Goal: Information Seeking & Learning: Check status

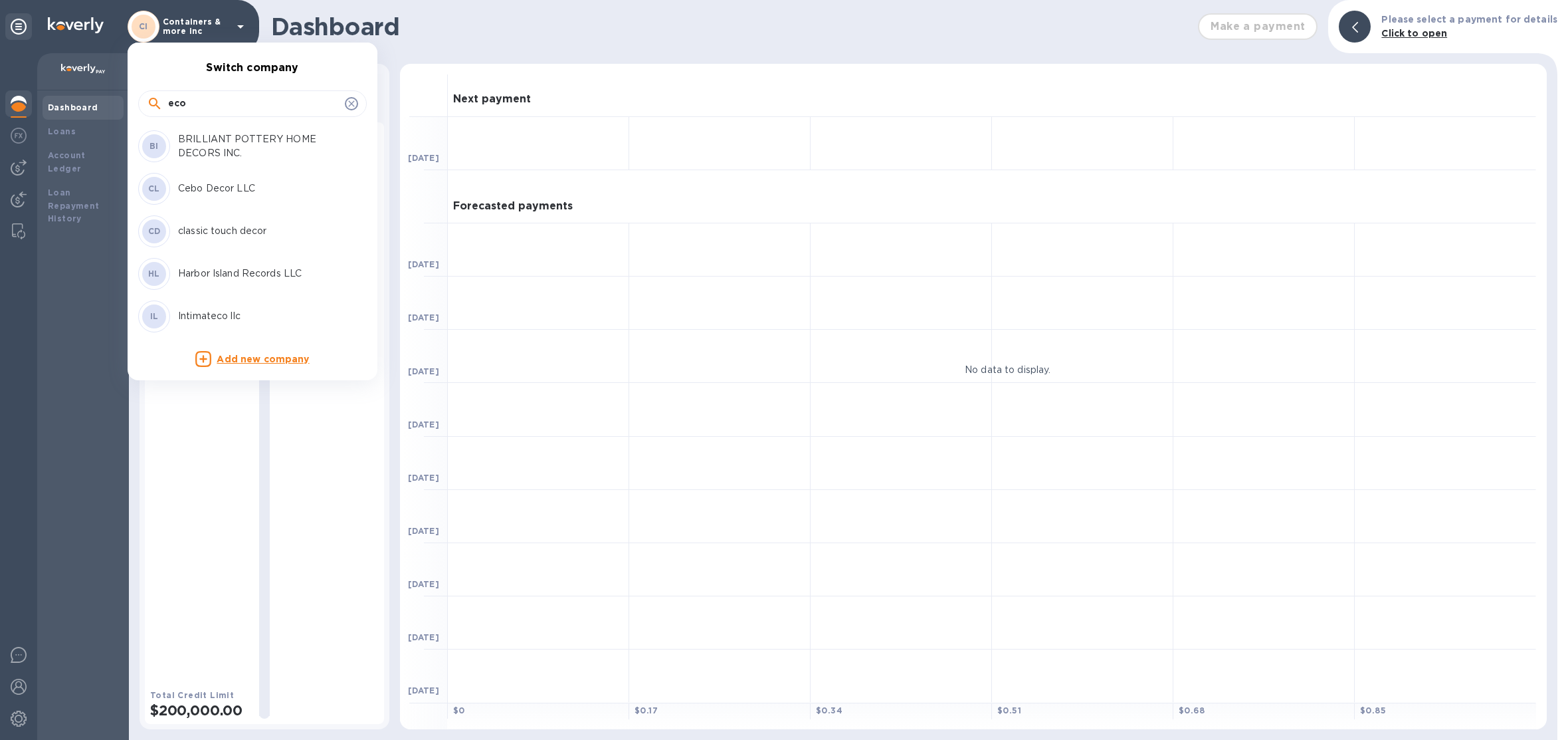
drag, startPoint x: 201, startPoint y: 103, endPoint x: 139, endPoint y: 96, distance: 62.4
click at [139, 96] on div "eco" at bounding box center [252, 103] width 228 height 26
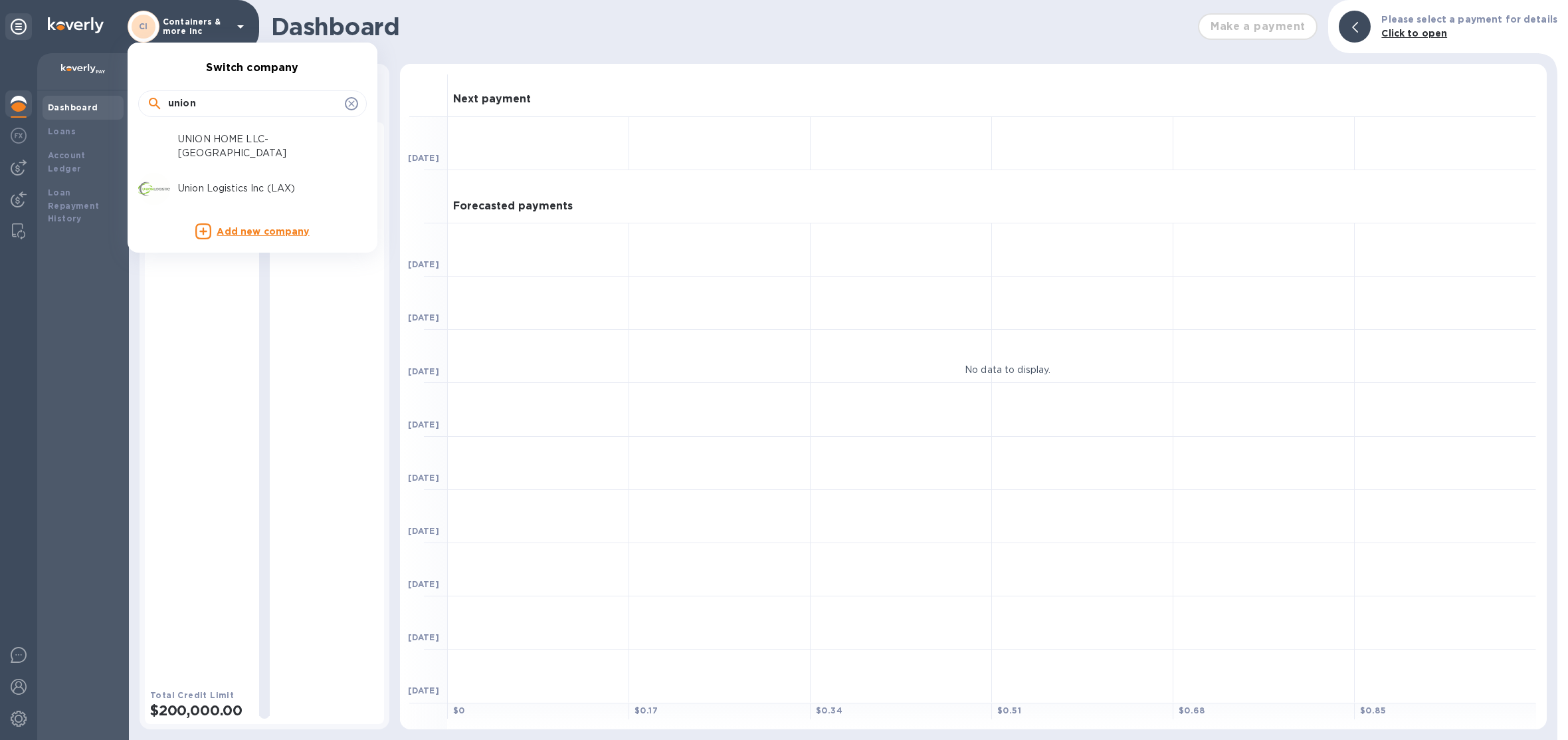
type input "union"
click at [227, 199] on div "Union Logistics Inc (LAX)" at bounding box center [242, 188] width 207 height 32
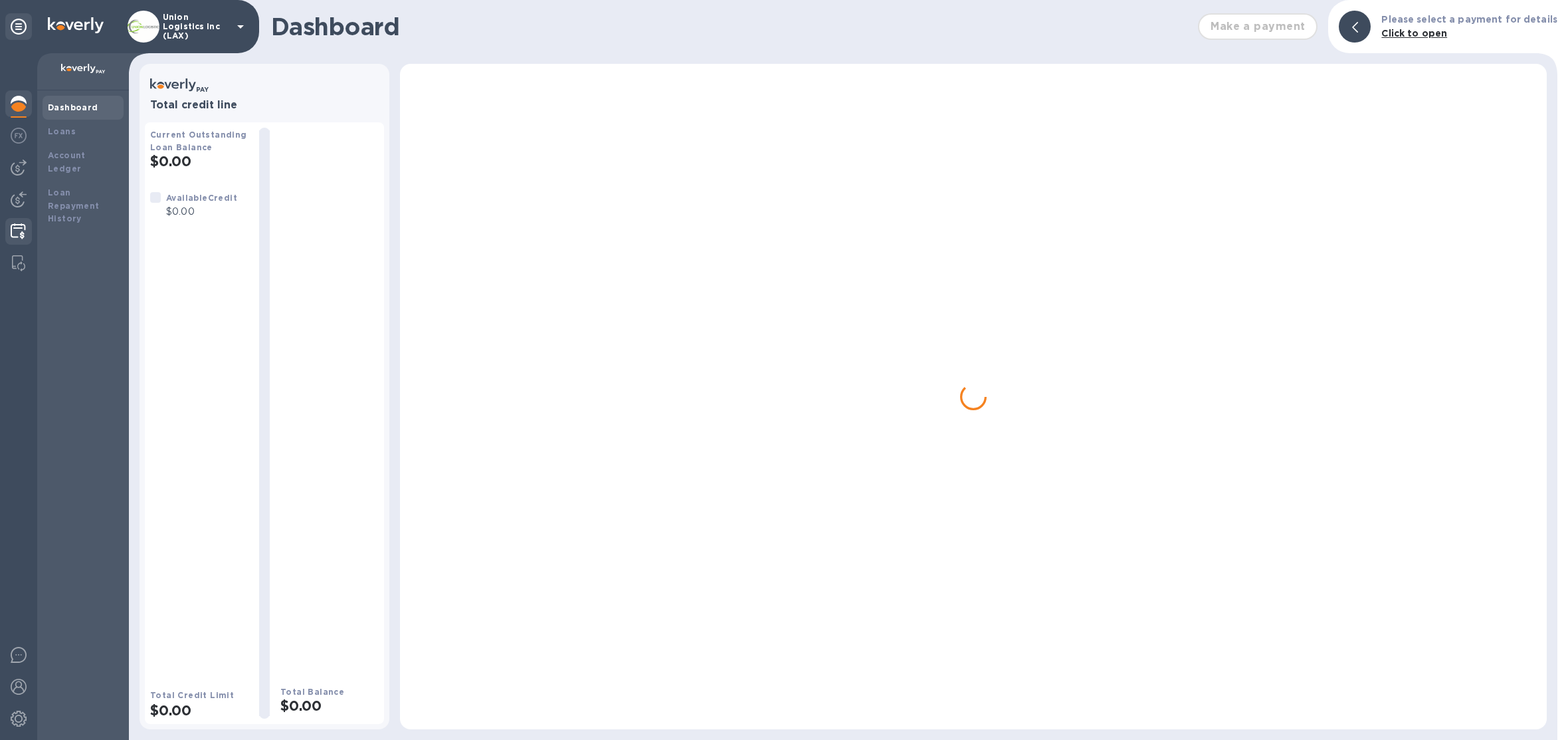
click at [25, 236] on img at bounding box center [18, 231] width 15 height 16
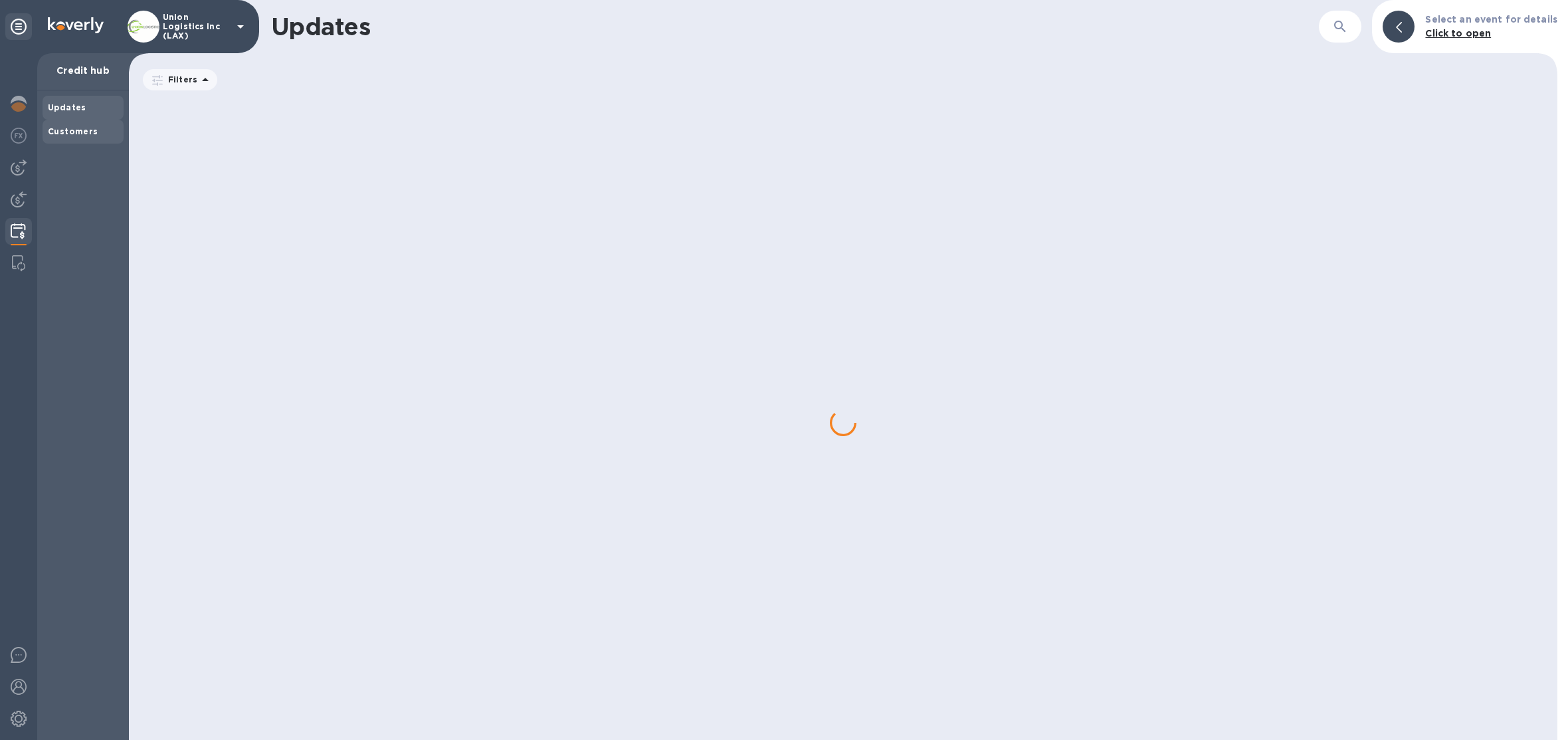
click at [103, 132] on div "Customers" at bounding box center [83, 131] width 70 height 14
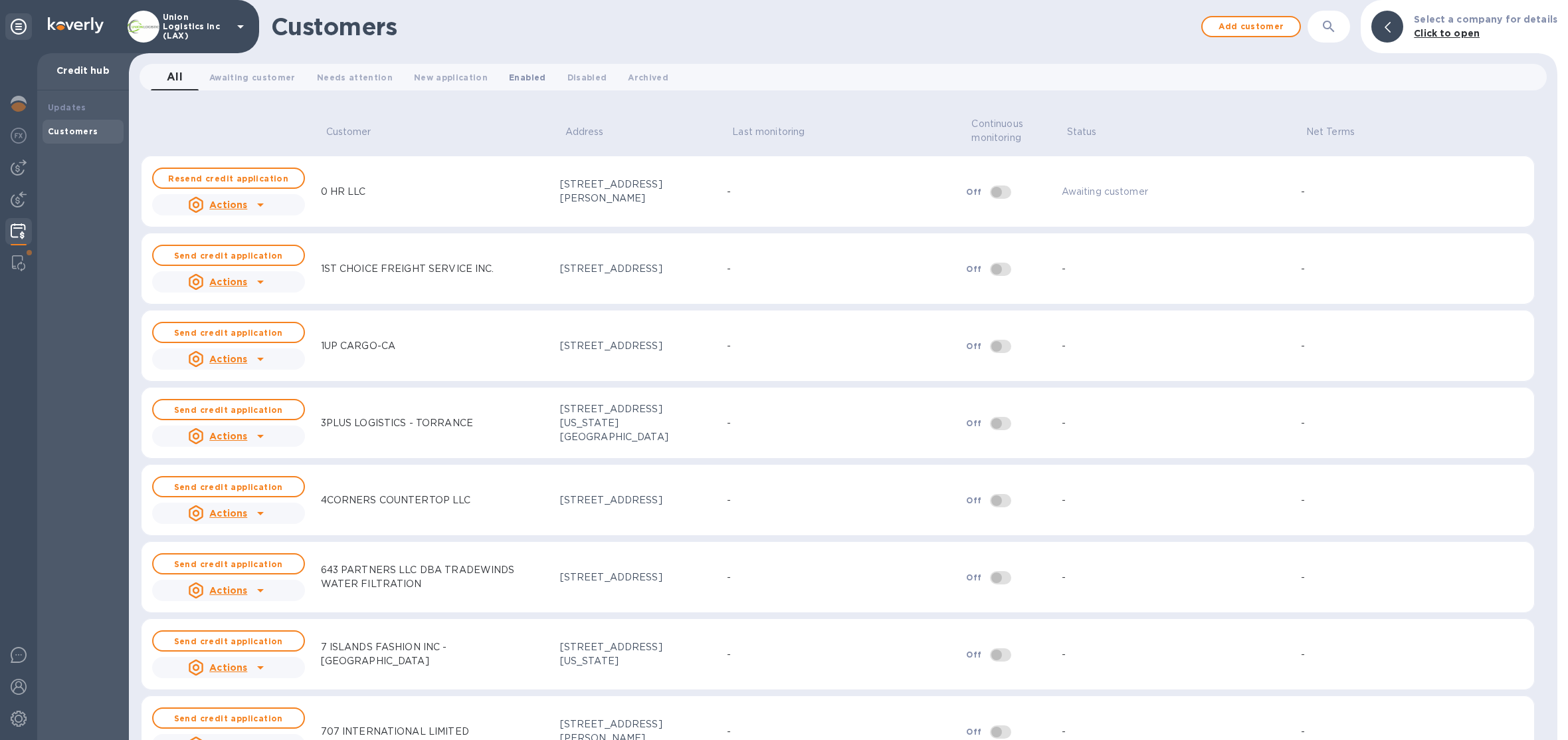
click at [509, 77] on span "Enabled 0" at bounding box center [527, 76] width 36 height 14
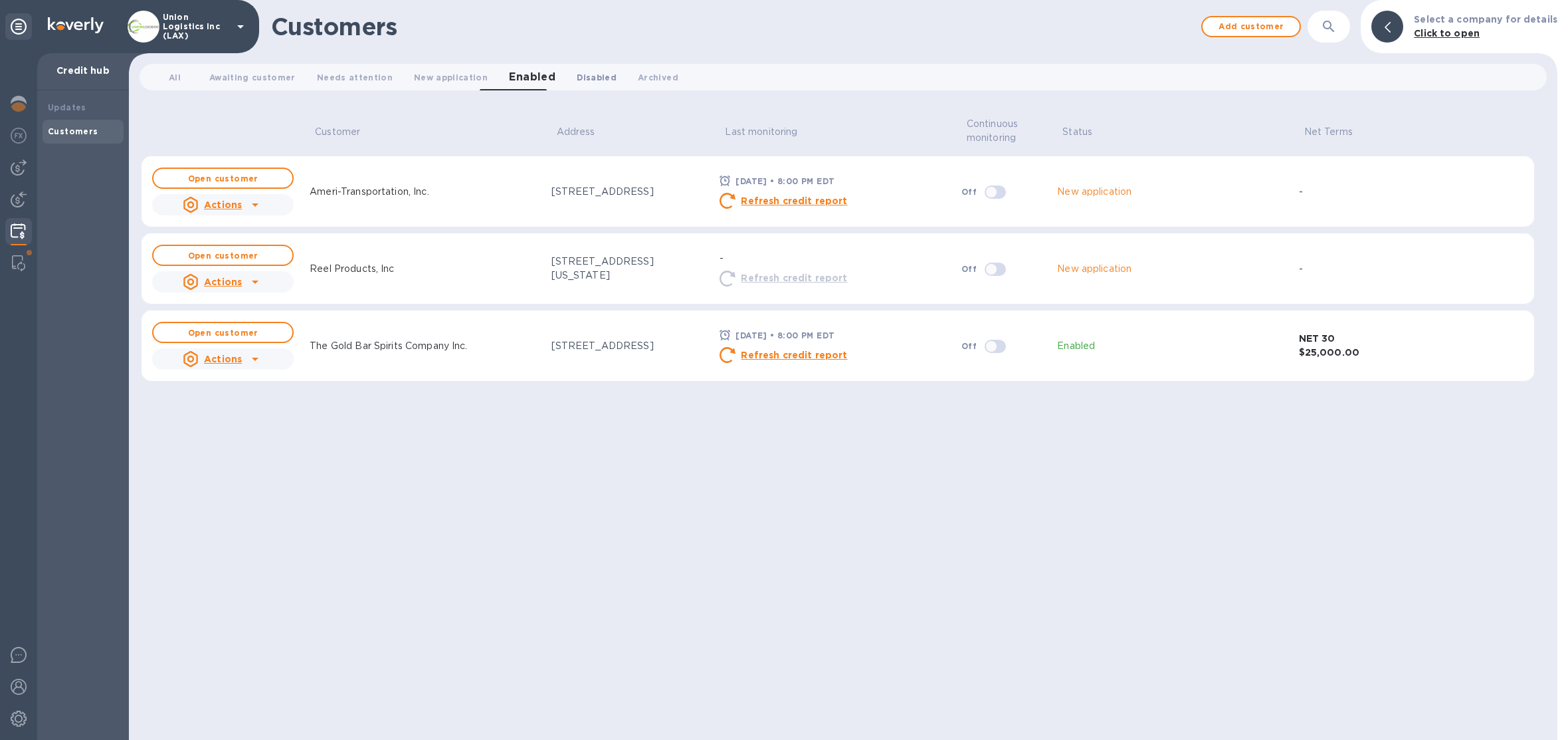
click at [577, 75] on span "Disabled 0" at bounding box center [597, 76] width 40 height 14
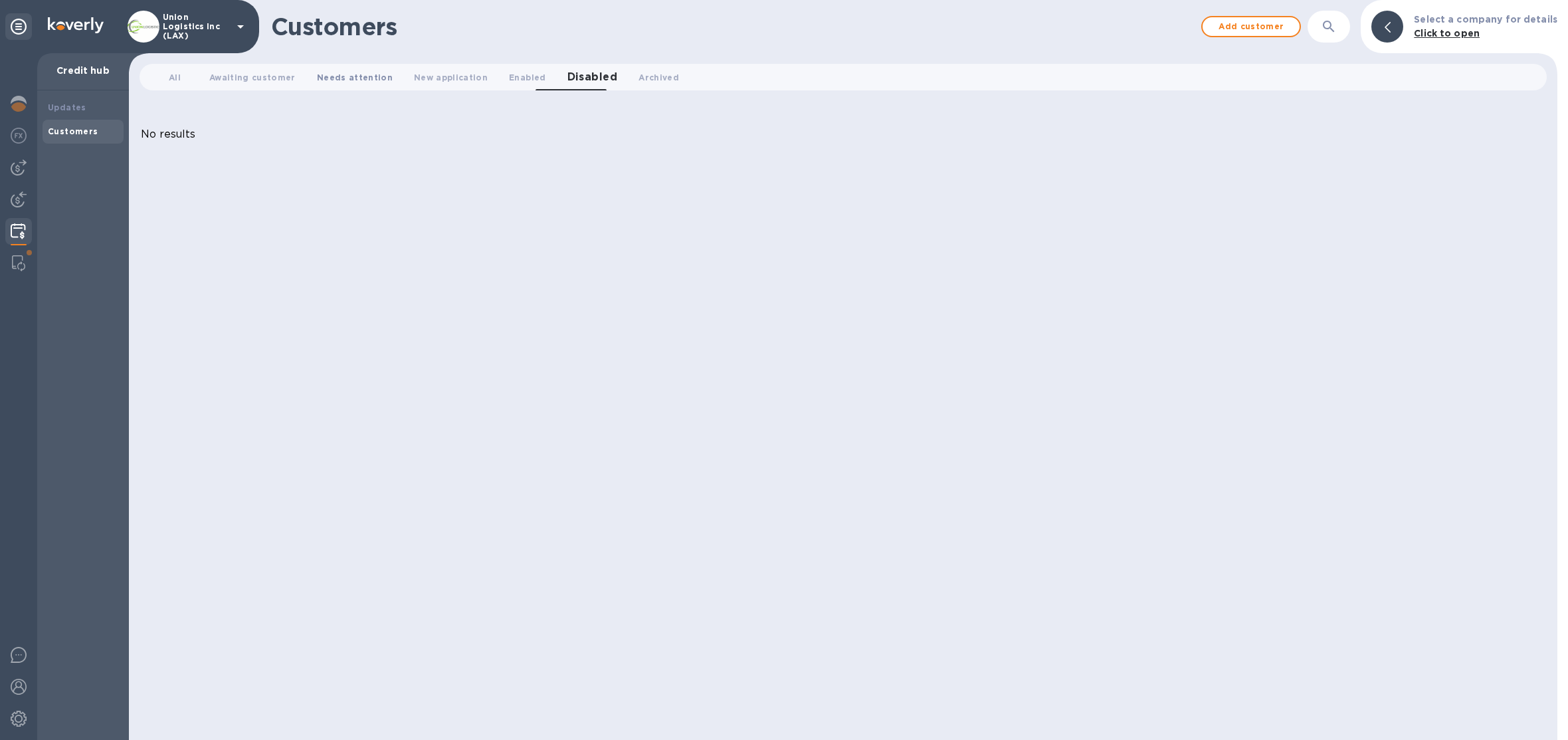
click at [344, 75] on span "Needs attention 0" at bounding box center [354, 76] width 76 height 14
click at [265, 66] on button "Awaiting customer 0" at bounding box center [252, 76] width 107 height 26
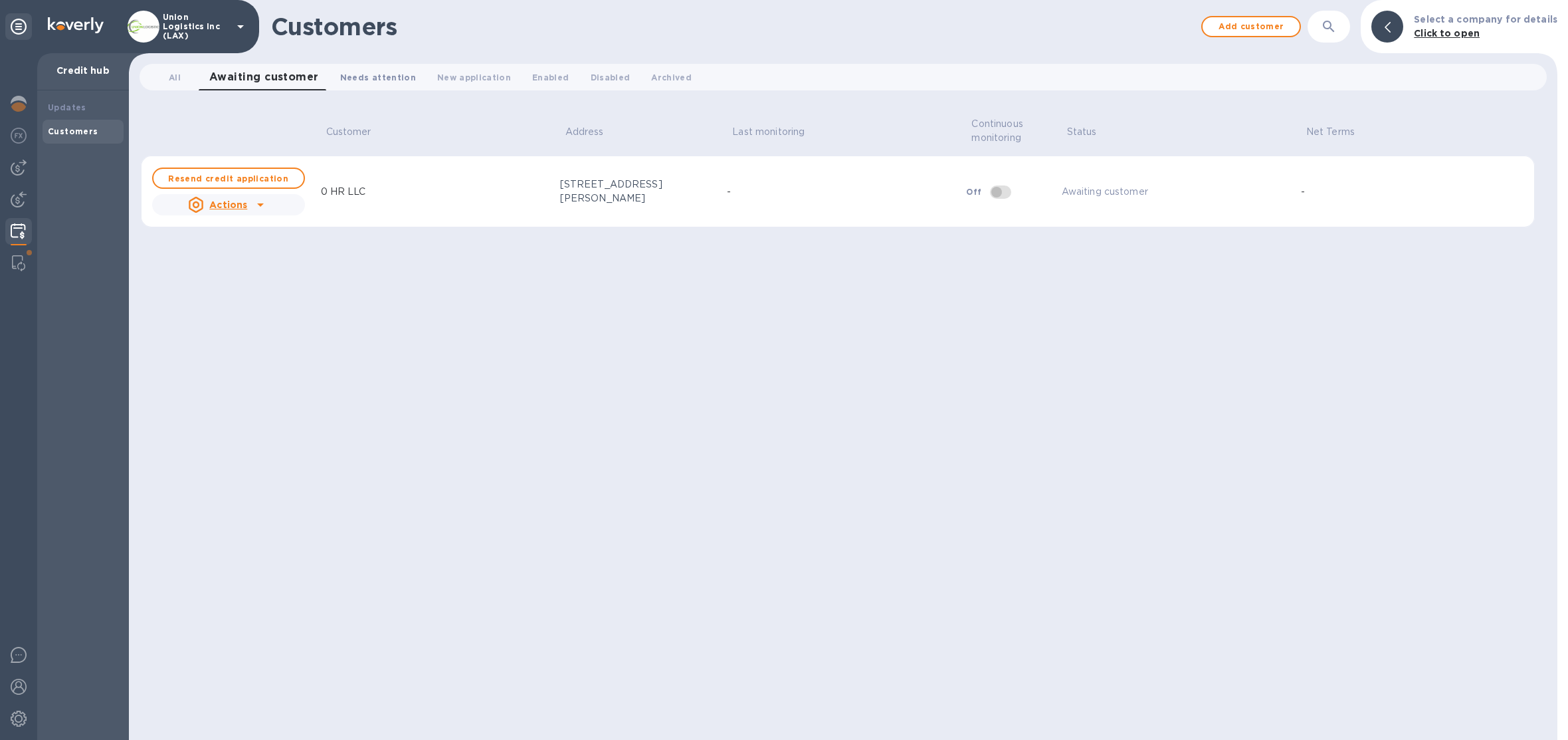
click at [355, 74] on span "Needs attention 0" at bounding box center [378, 76] width 76 height 14
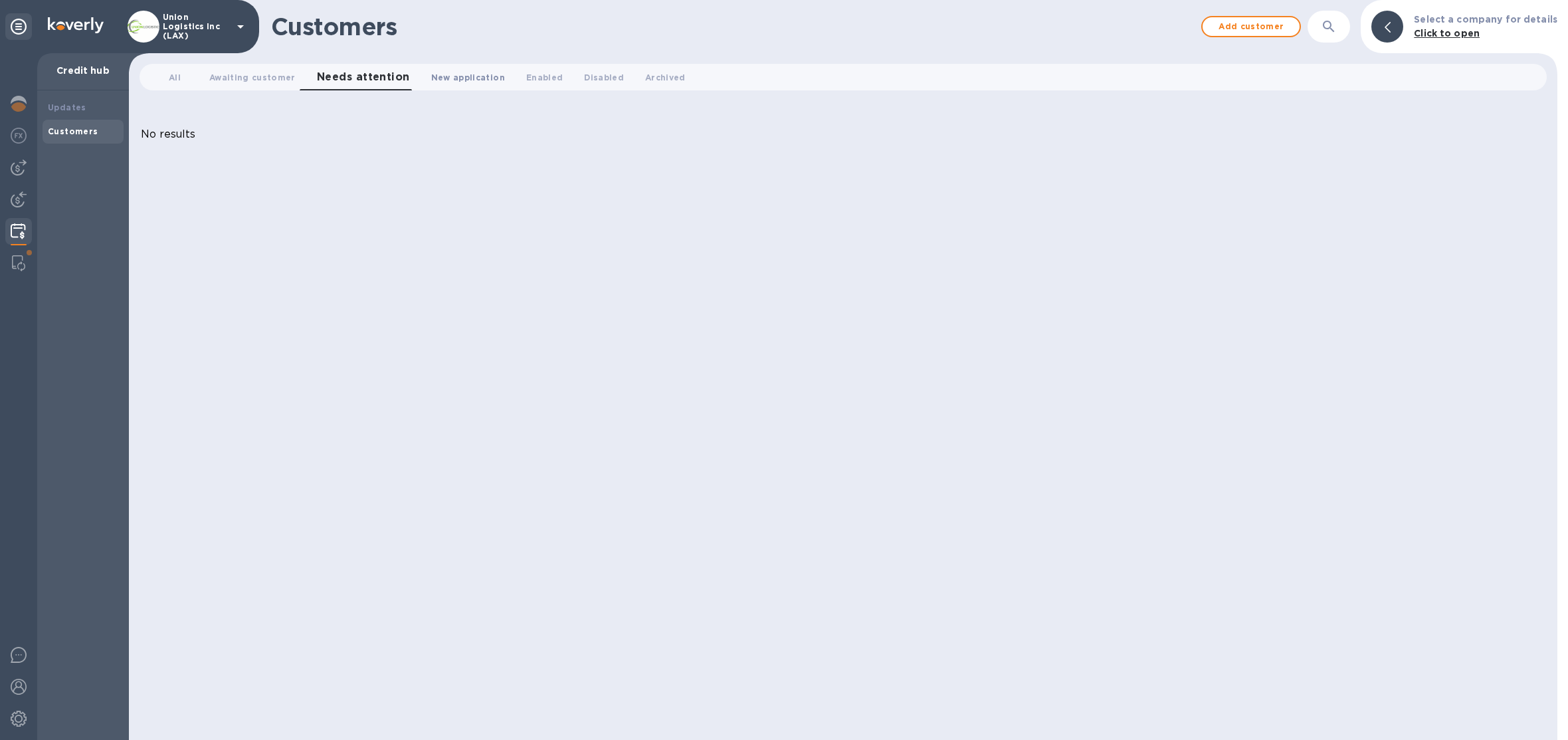
click at [447, 84] on span "New application 0" at bounding box center [468, 76] width 74 height 14
click at [177, 79] on span "All 0" at bounding box center [174, 76] width 12 height 14
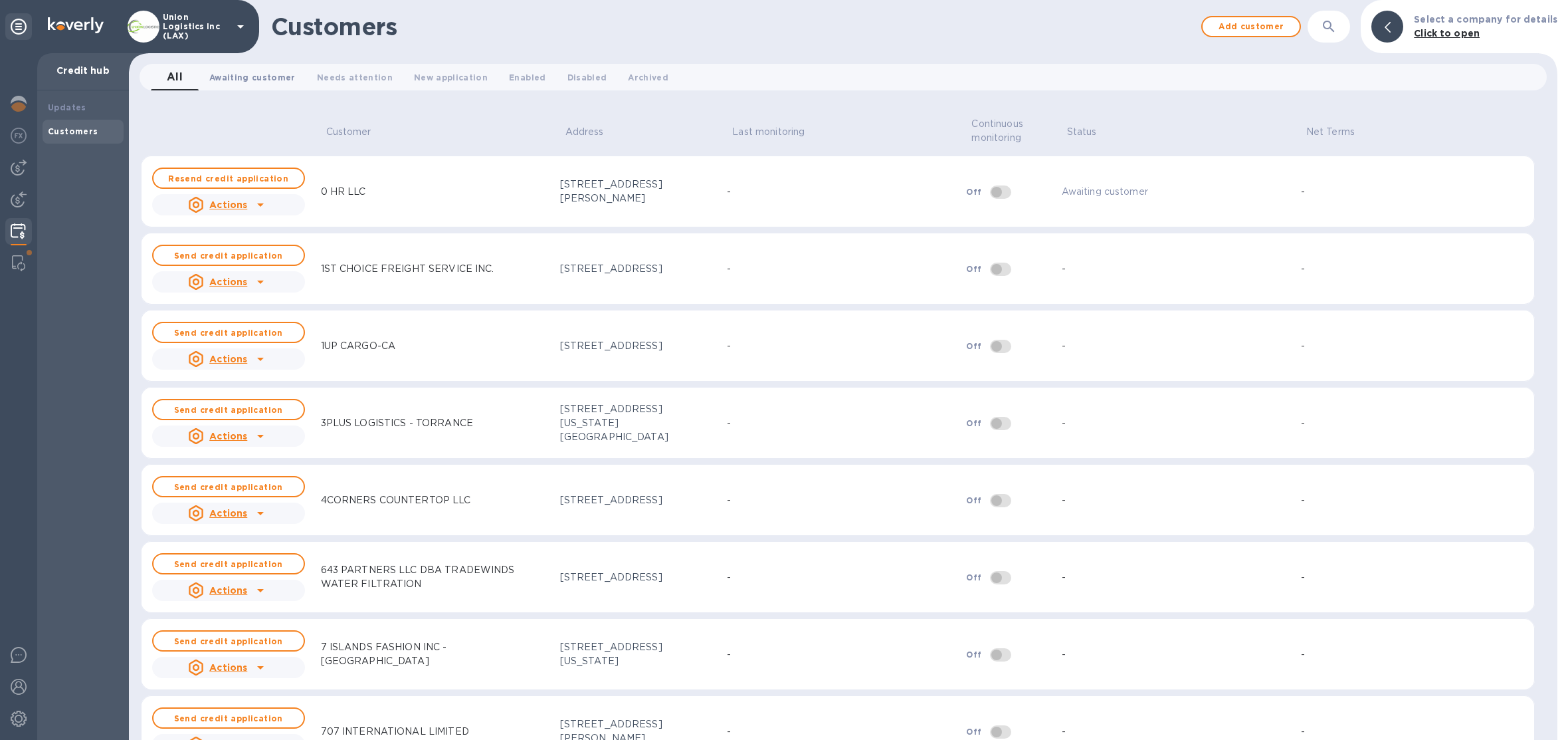
click at [282, 86] on button "Awaiting customer 0" at bounding box center [252, 76] width 107 height 26
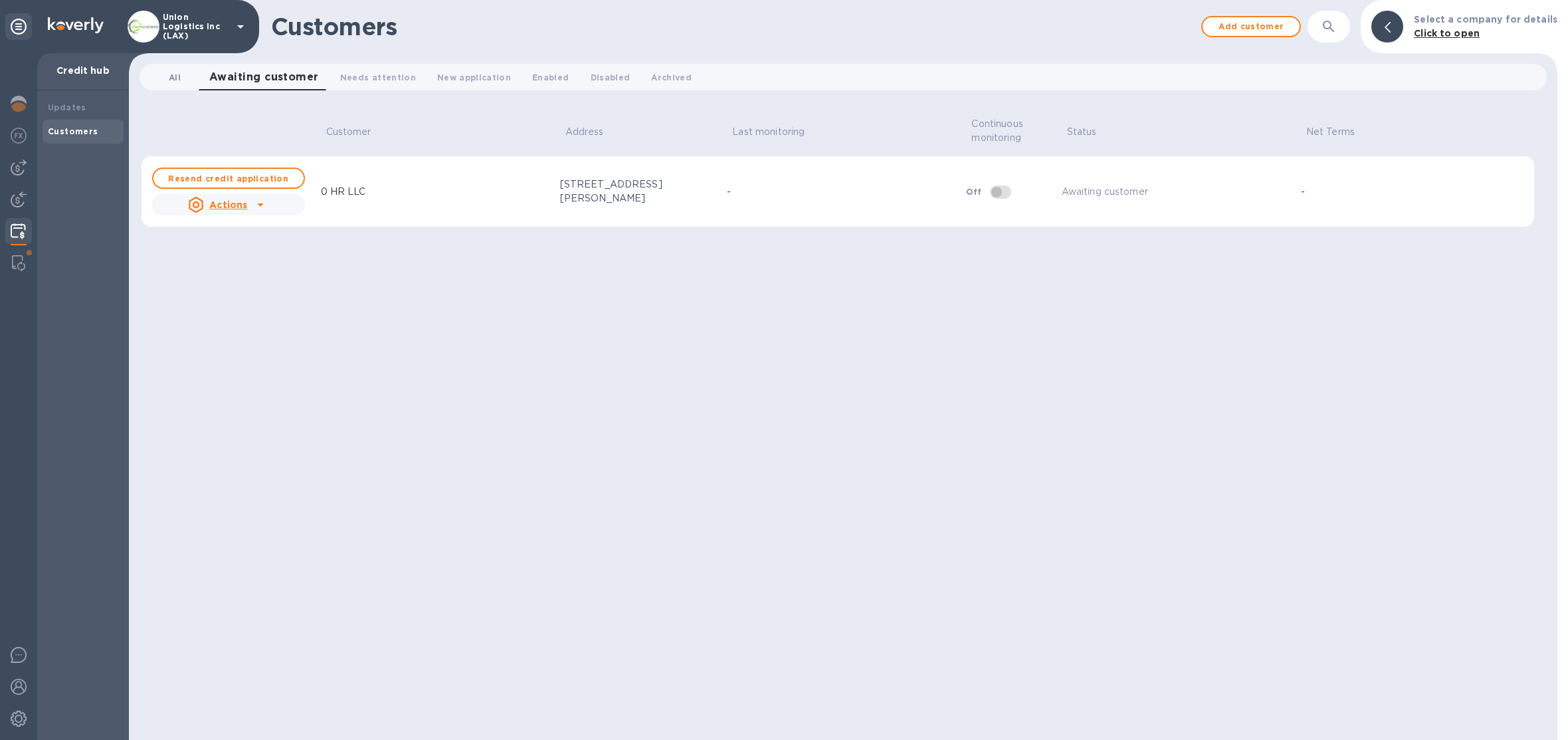
click at [178, 80] on span "All 0" at bounding box center [174, 76] width 12 height 14
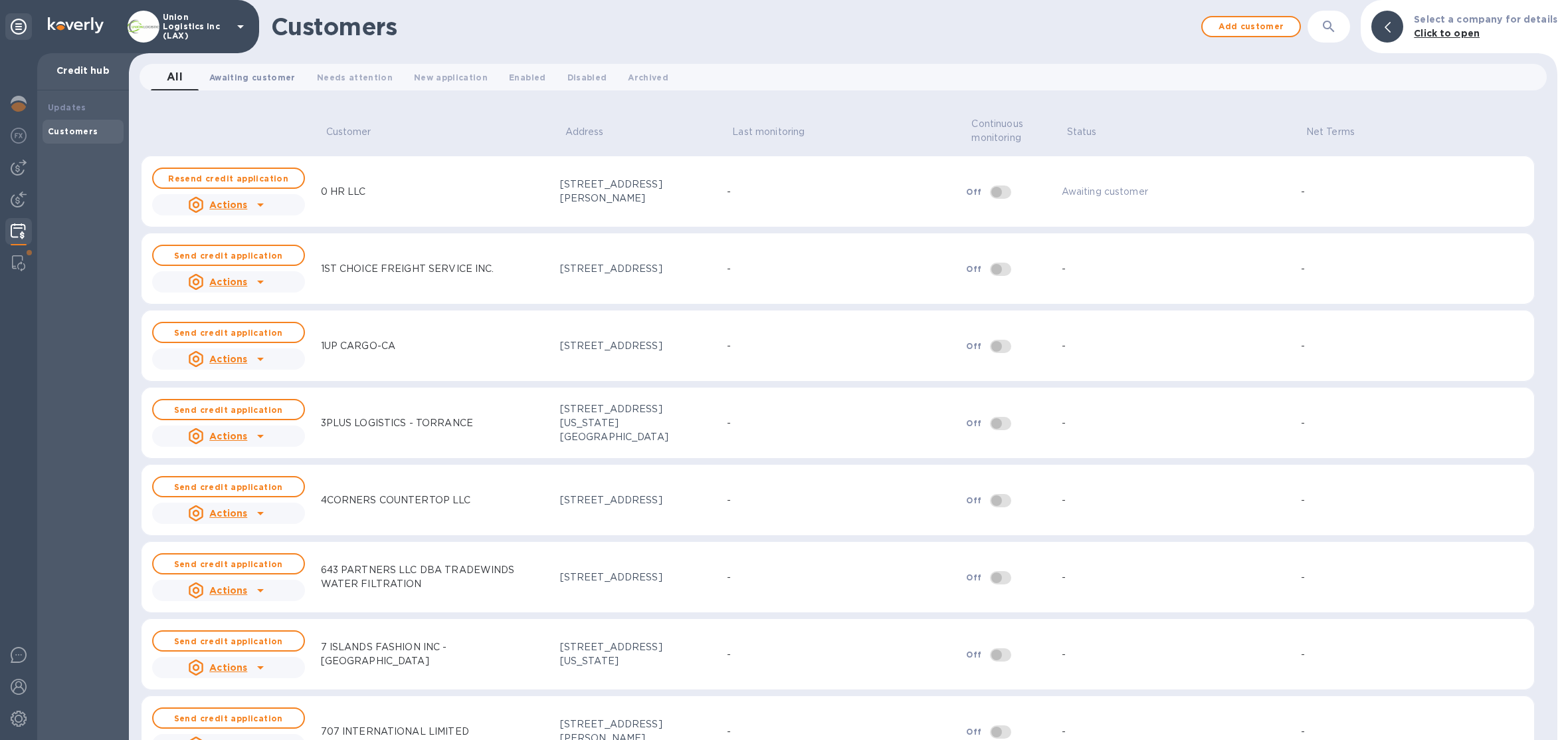
click at [268, 80] on span "Awaiting customer 0" at bounding box center [252, 76] width 86 height 14
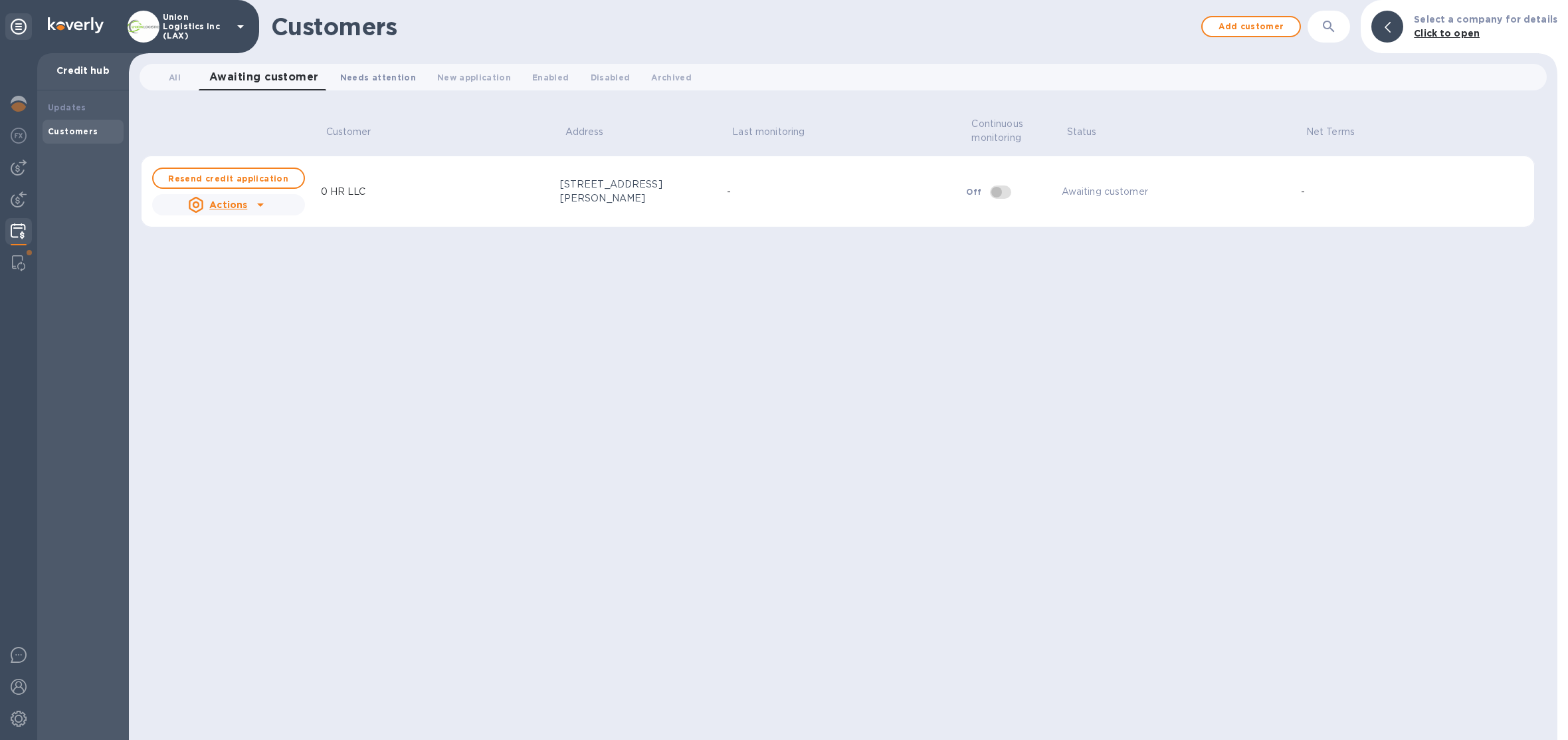
click at [340, 80] on span "Needs attention 0" at bounding box center [378, 76] width 76 height 14
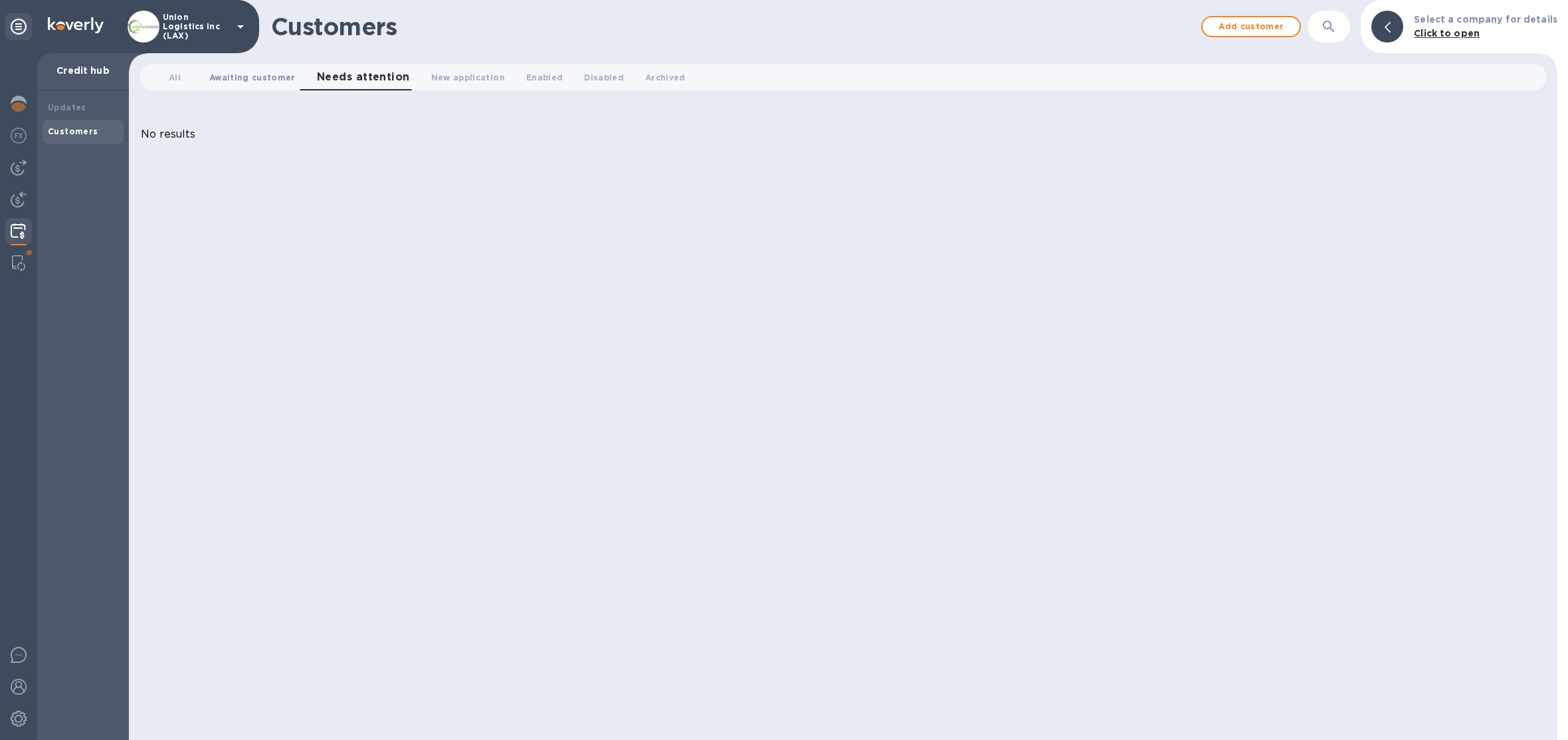
click at [278, 77] on span "Awaiting customer 0" at bounding box center [252, 76] width 86 height 14
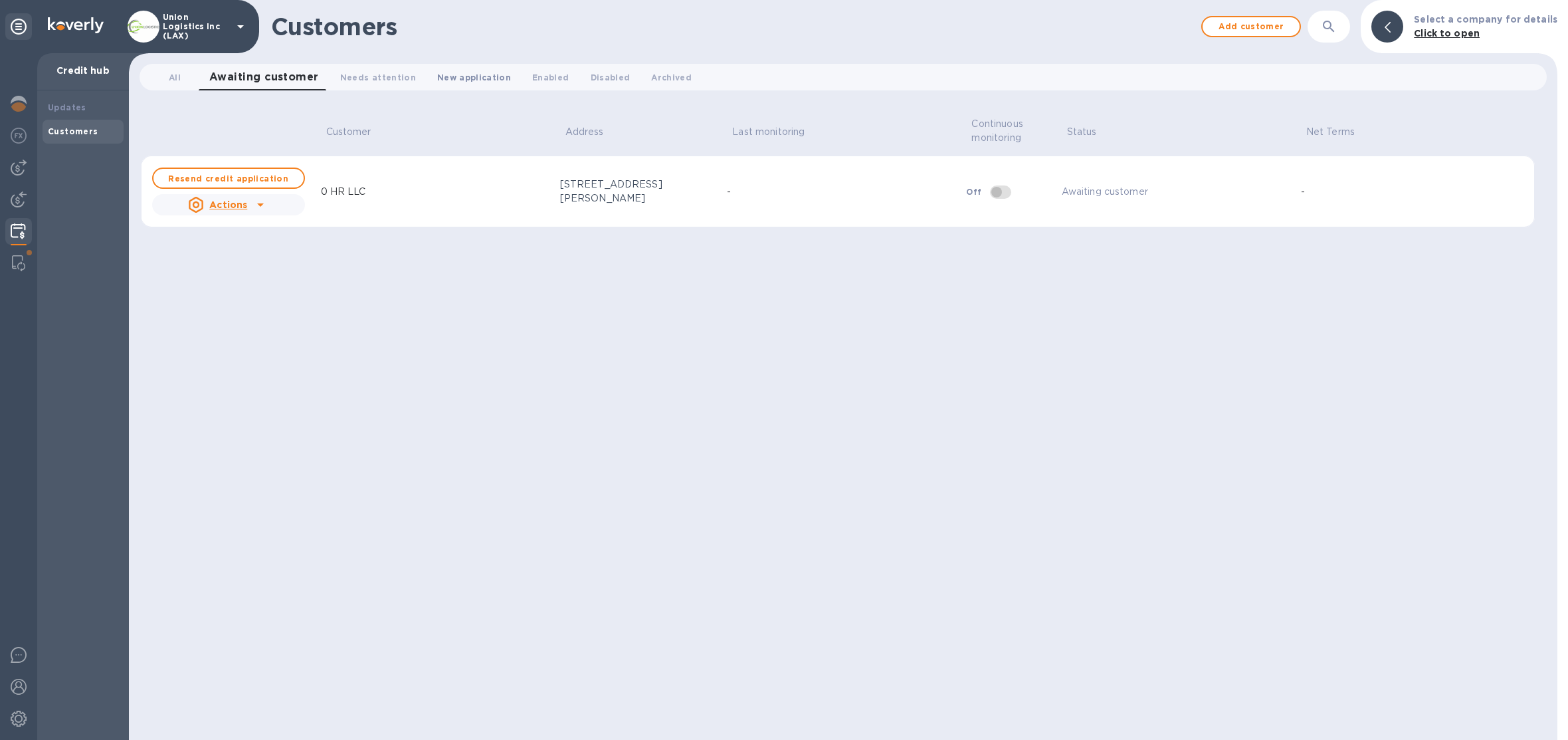
click at [432, 85] on button "New application 0" at bounding box center [474, 76] width 95 height 26
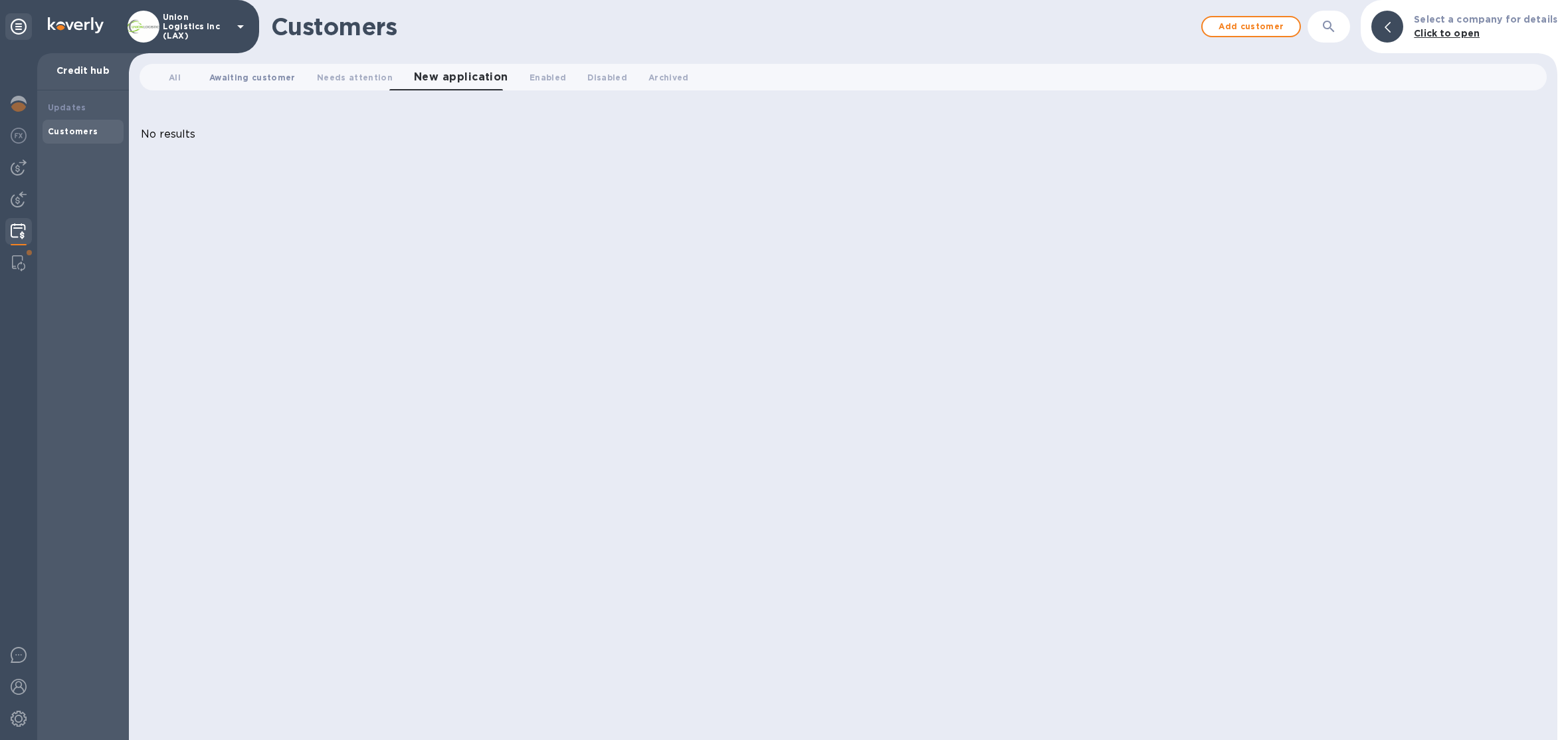
click at [268, 75] on span "Awaiting customer 0" at bounding box center [252, 76] width 86 height 14
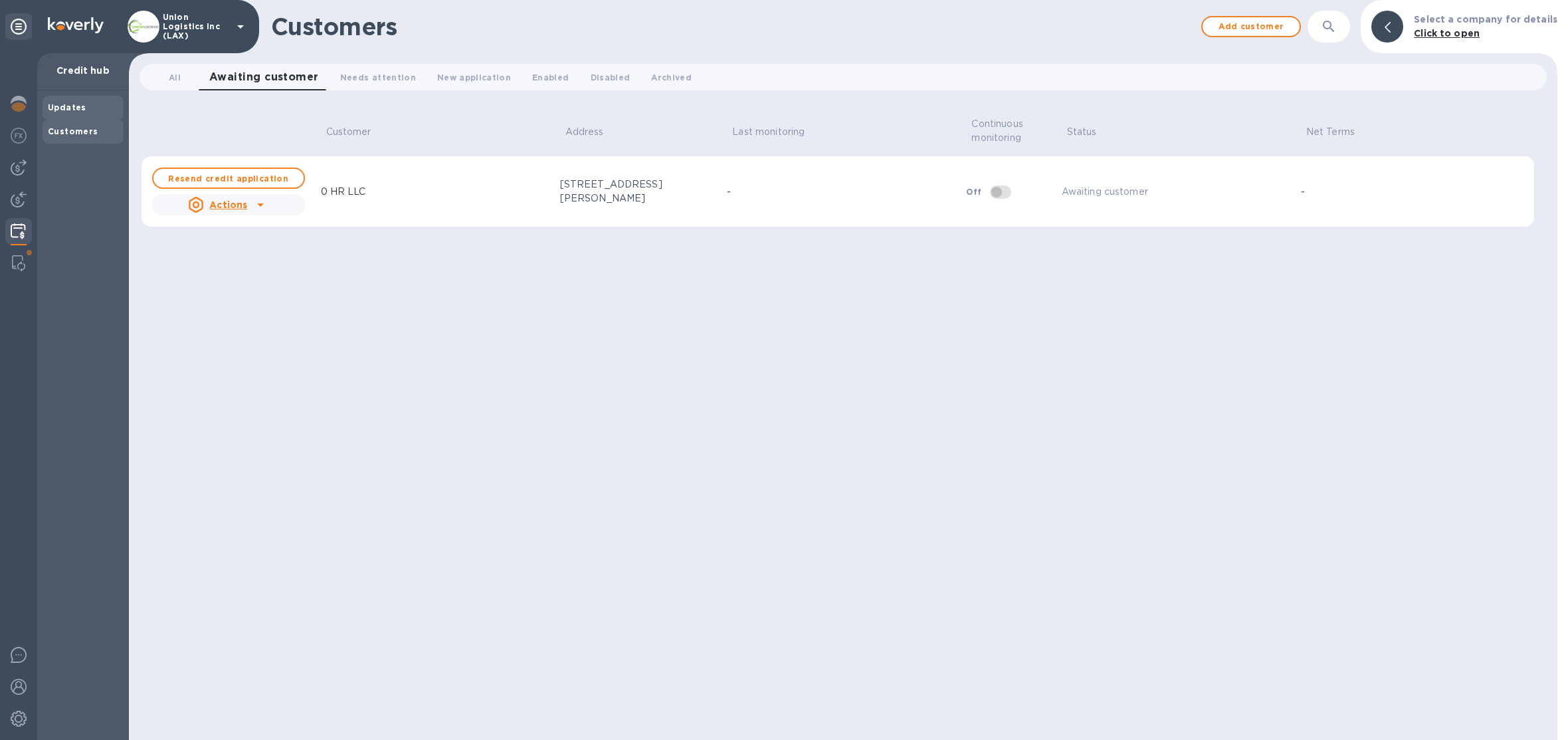
click at [87, 107] on div "Updates" at bounding box center [83, 107] width 70 height 14
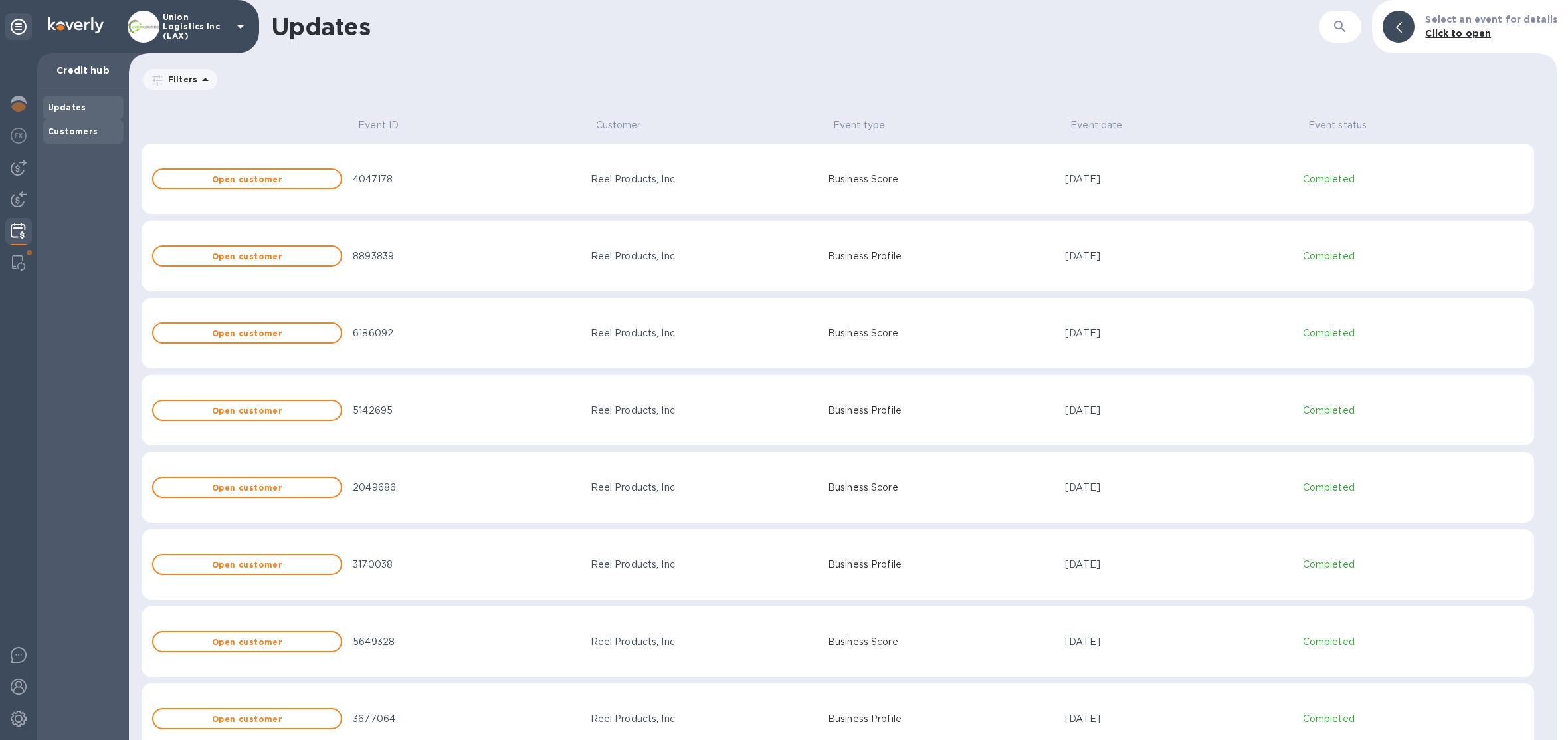
click at [89, 139] on div "Customers" at bounding box center [83, 131] width 81 height 24
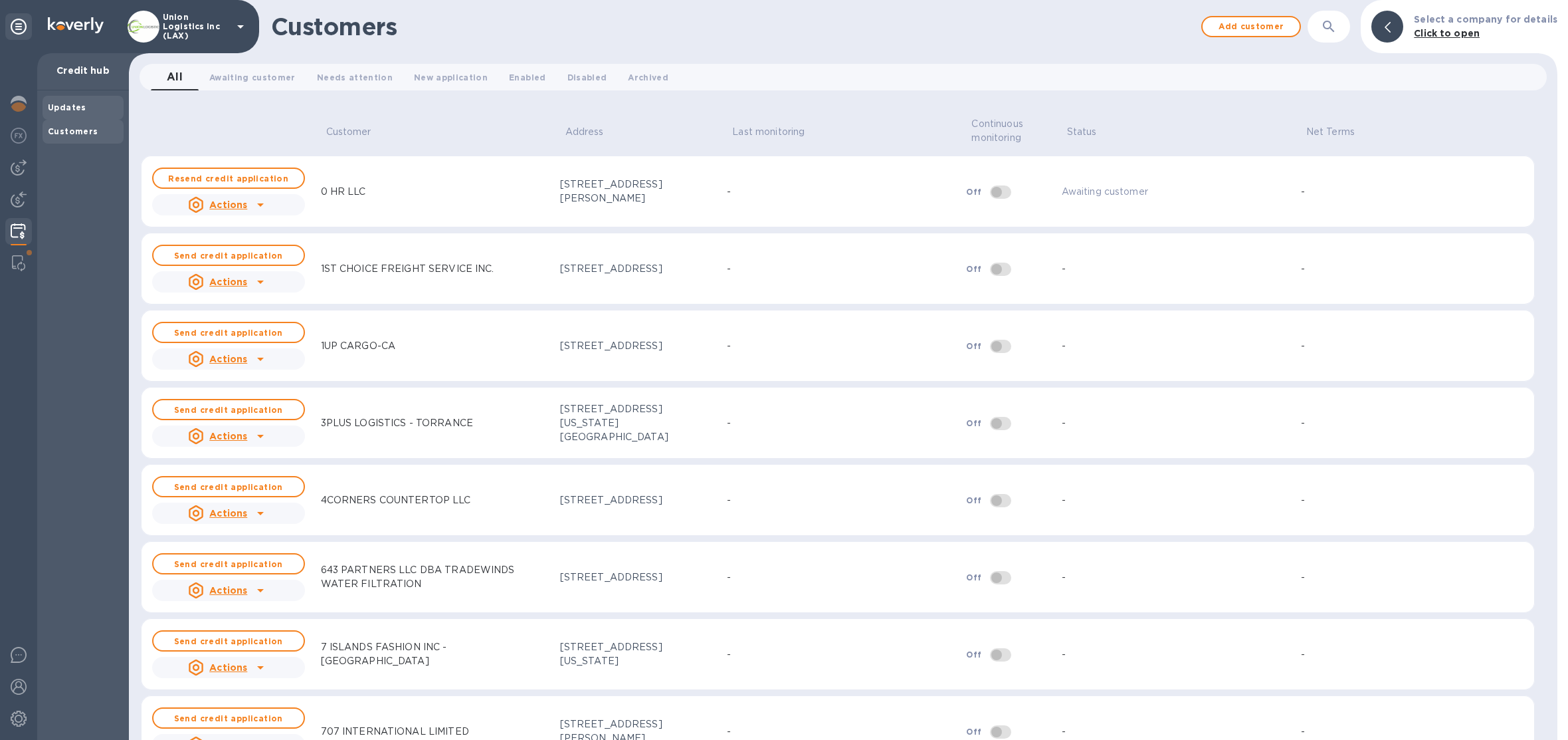
click at [77, 96] on div "Updates" at bounding box center [83, 107] width 81 height 24
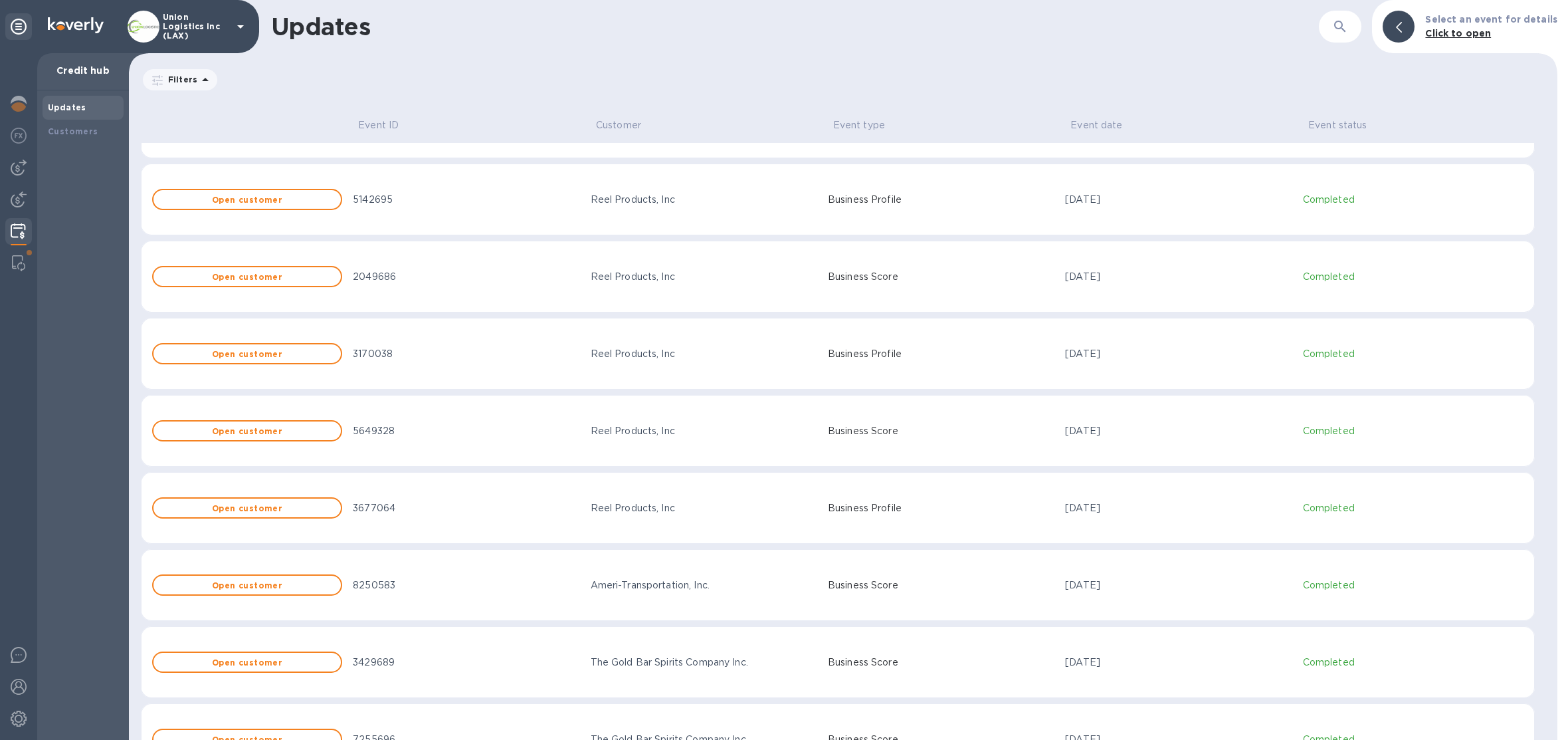
scroll to position [214, 0]
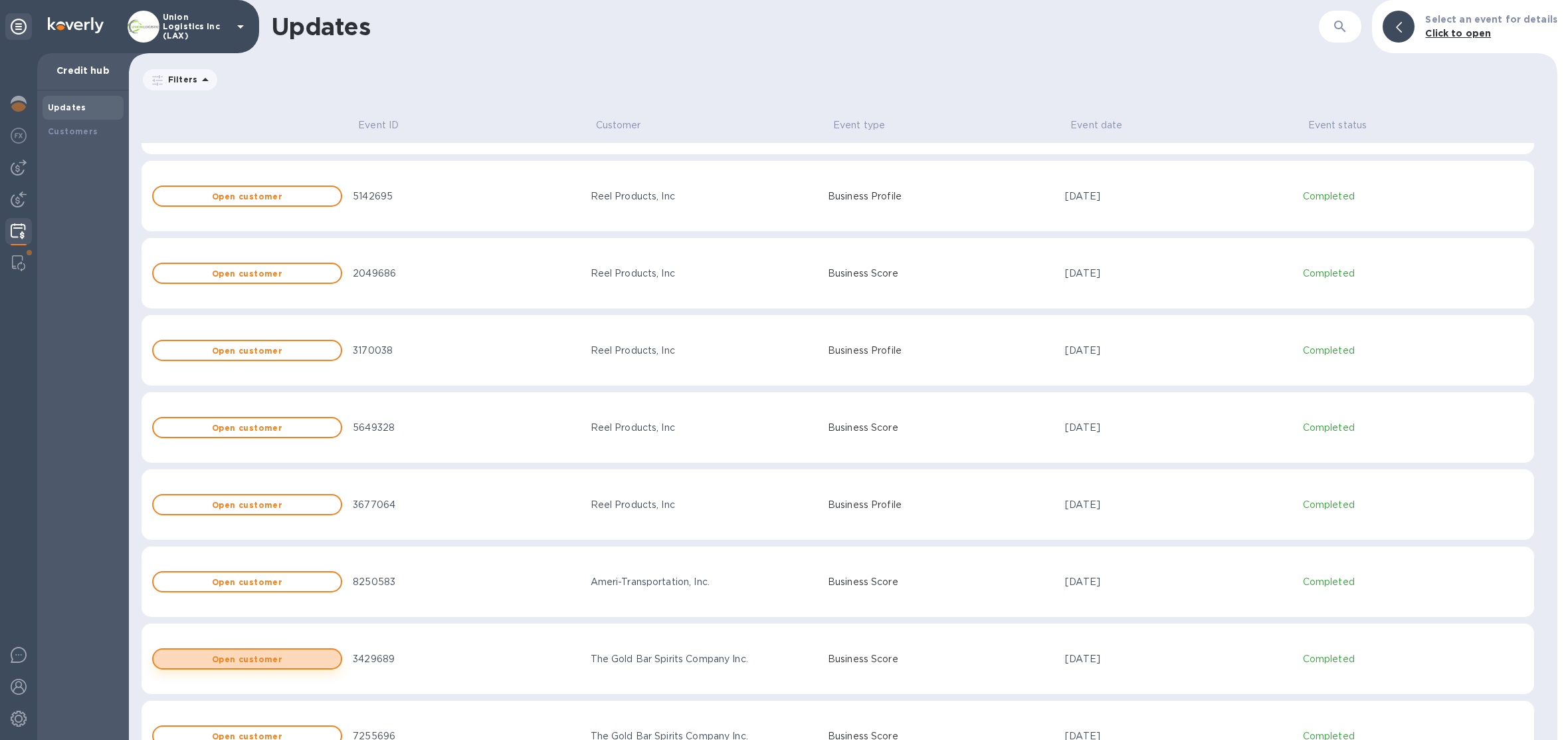
click at [281, 661] on span "Open customer" at bounding box center [247, 658] width 167 height 8
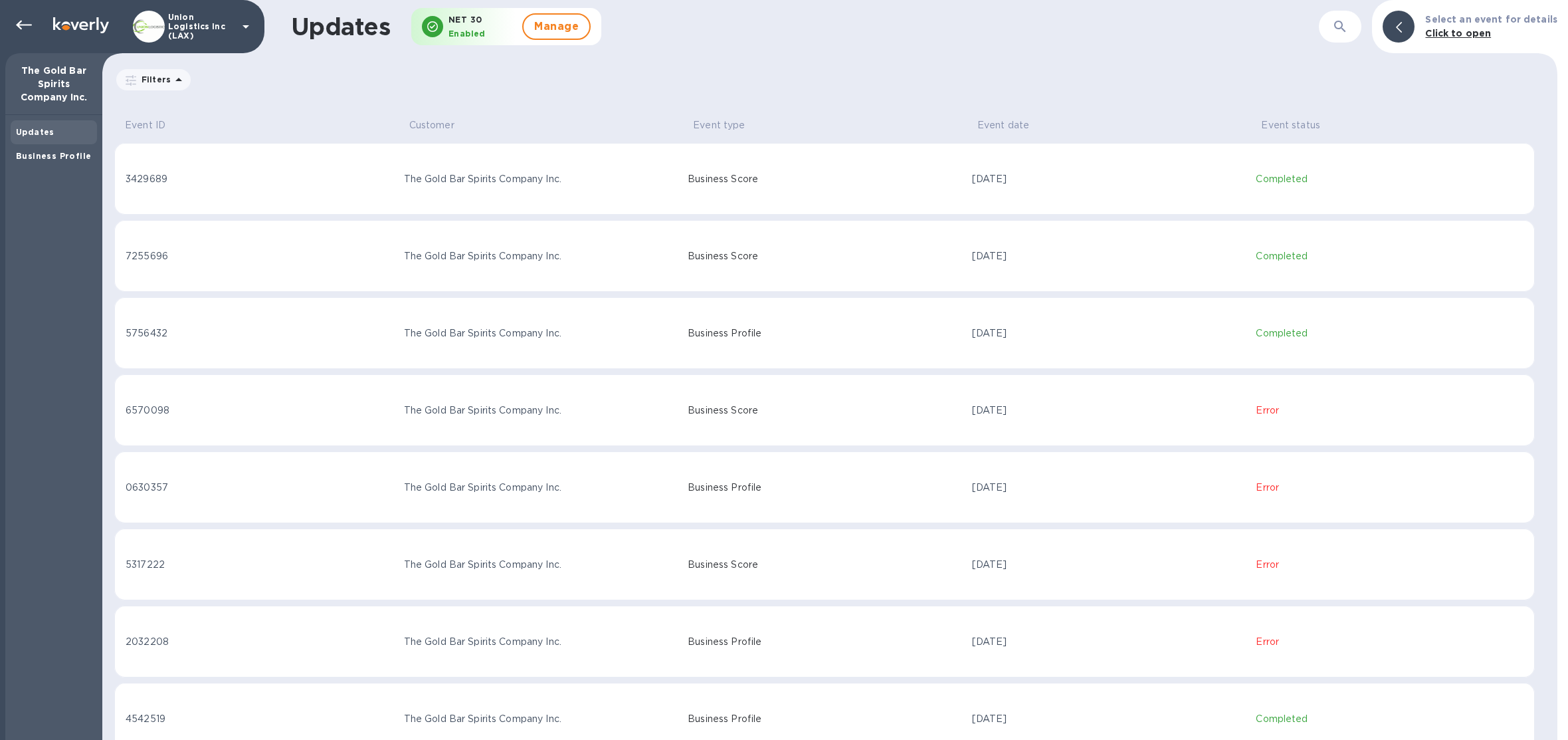
click at [612, 193] on td "The Gold Bar Spirits Company Inc." at bounding box center [541, 178] width 285 height 72
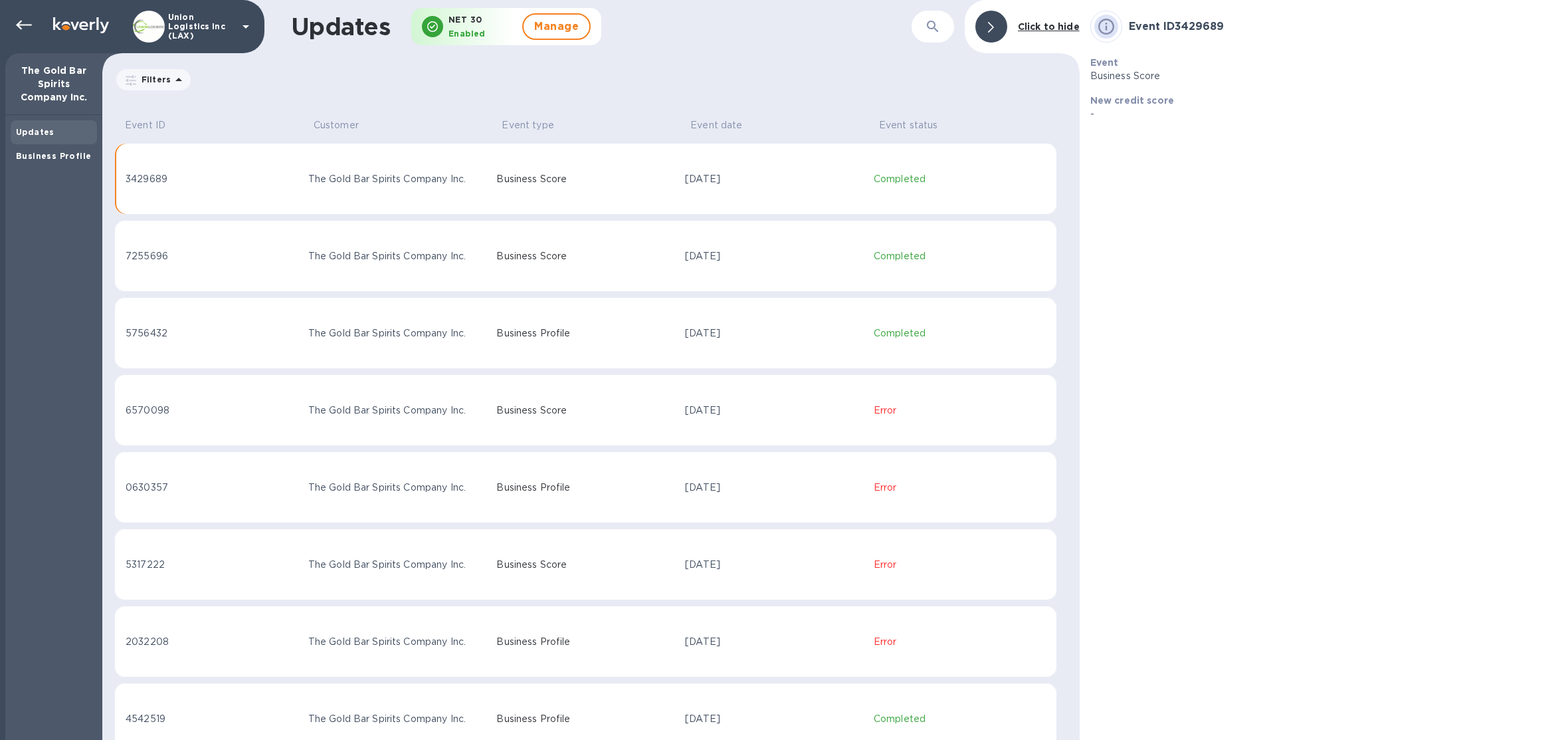
click at [612, 193] on td "Business Score" at bounding box center [585, 178] width 188 height 72
click at [37, 159] on b "Business Profile" at bounding box center [54, 156] width 76 height 10
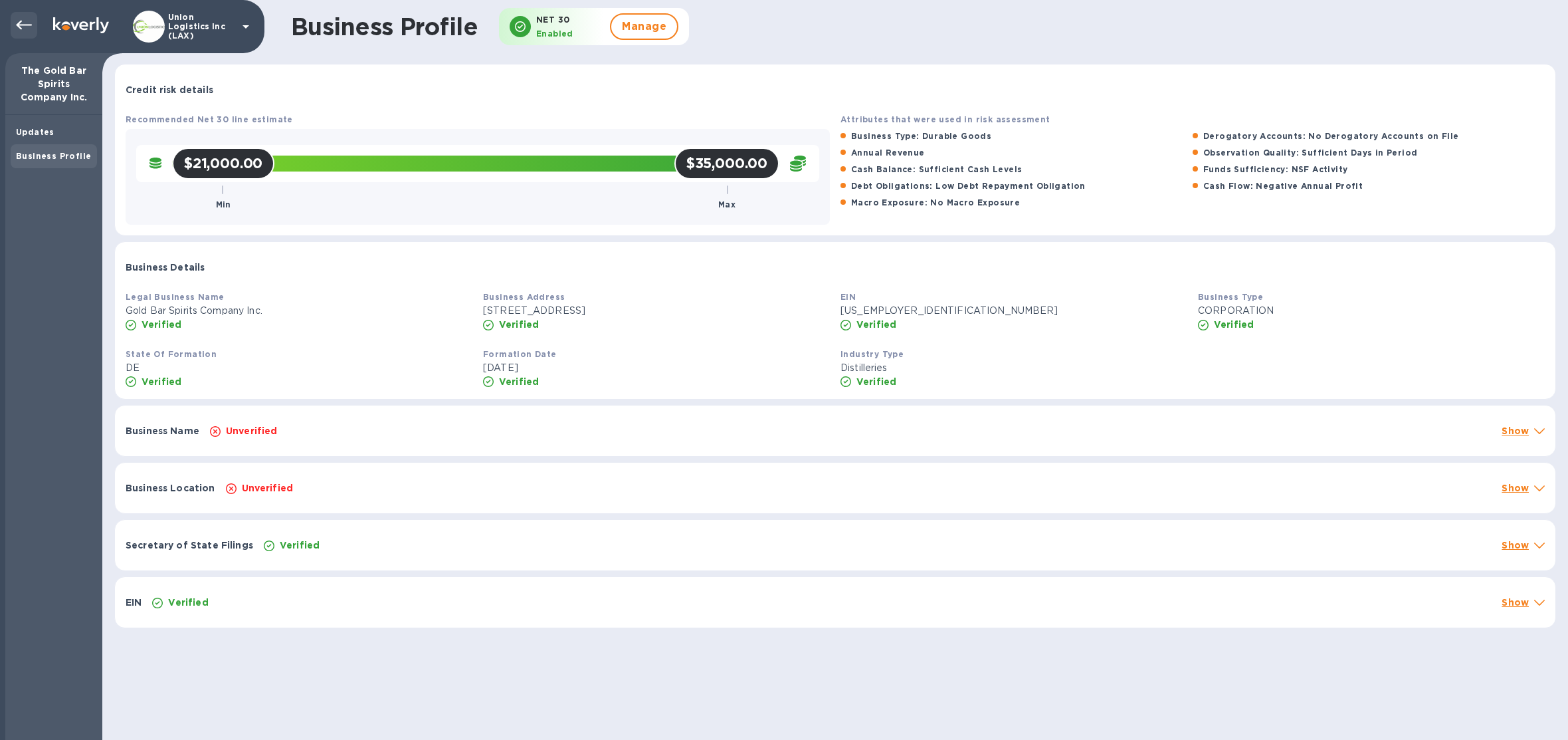
click at [16, 21] on icon at bounding box center [25, 25] width 16 height 16
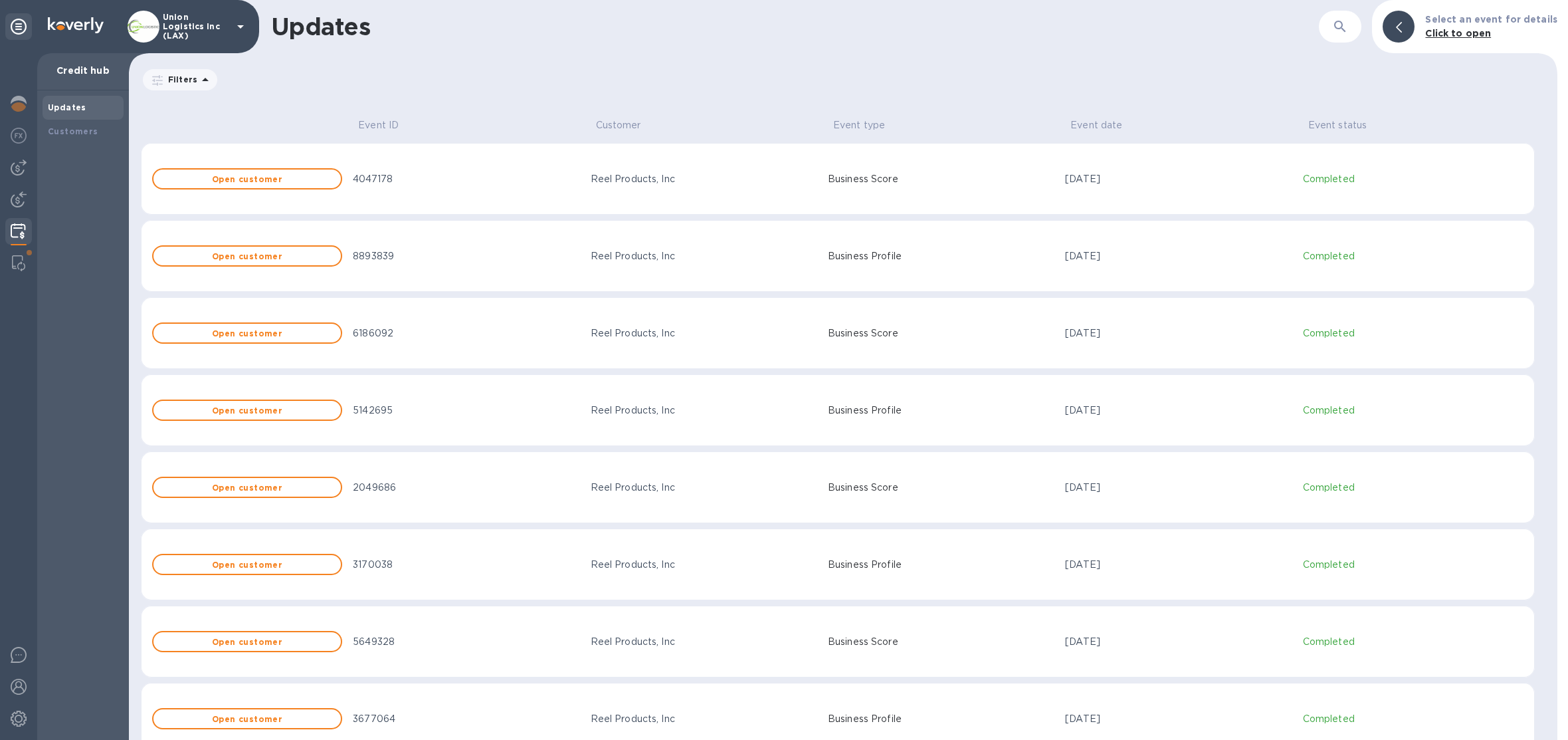
click at [230, 17] on div "Union Logistics Inc (LAX)" at bounding box center [187, 26] width 121 height 32
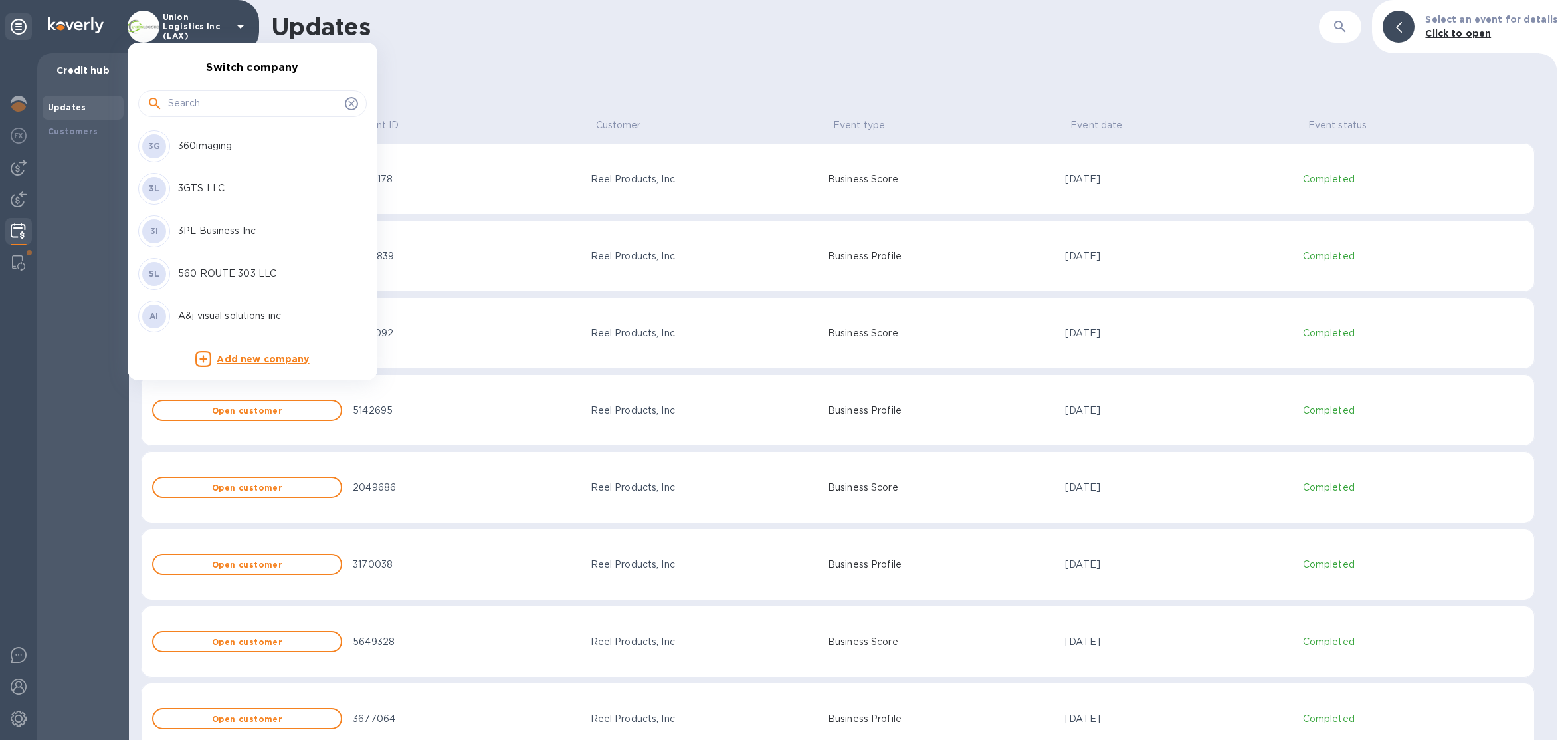
click at [211, 101] on input "text" at bounding box center [254, 104] width 171 height 20
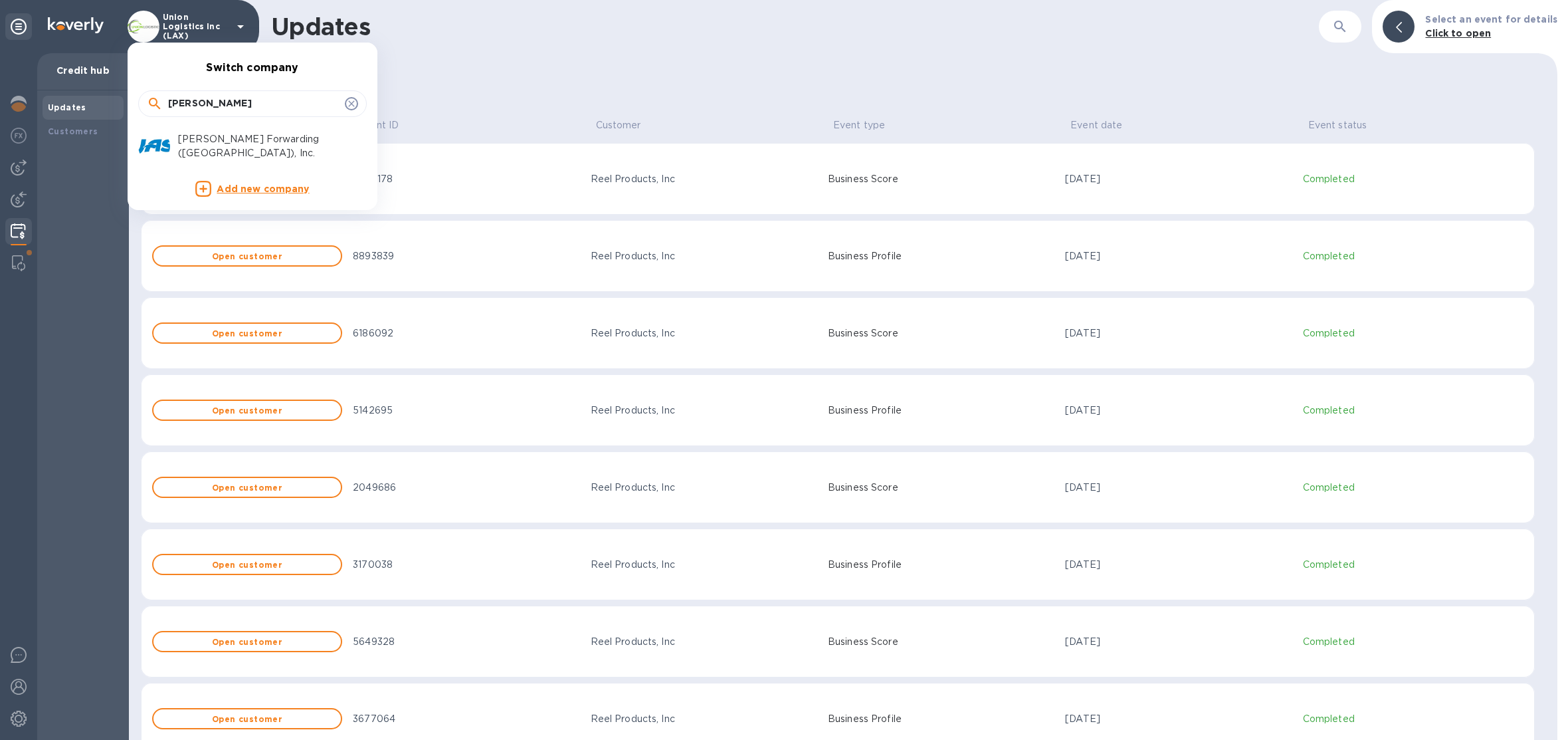
type input "jas"
click at [243, 154] on div "JAS Forwarding (USA), Inc." at bounding box center [242, 146] width 207 height 32
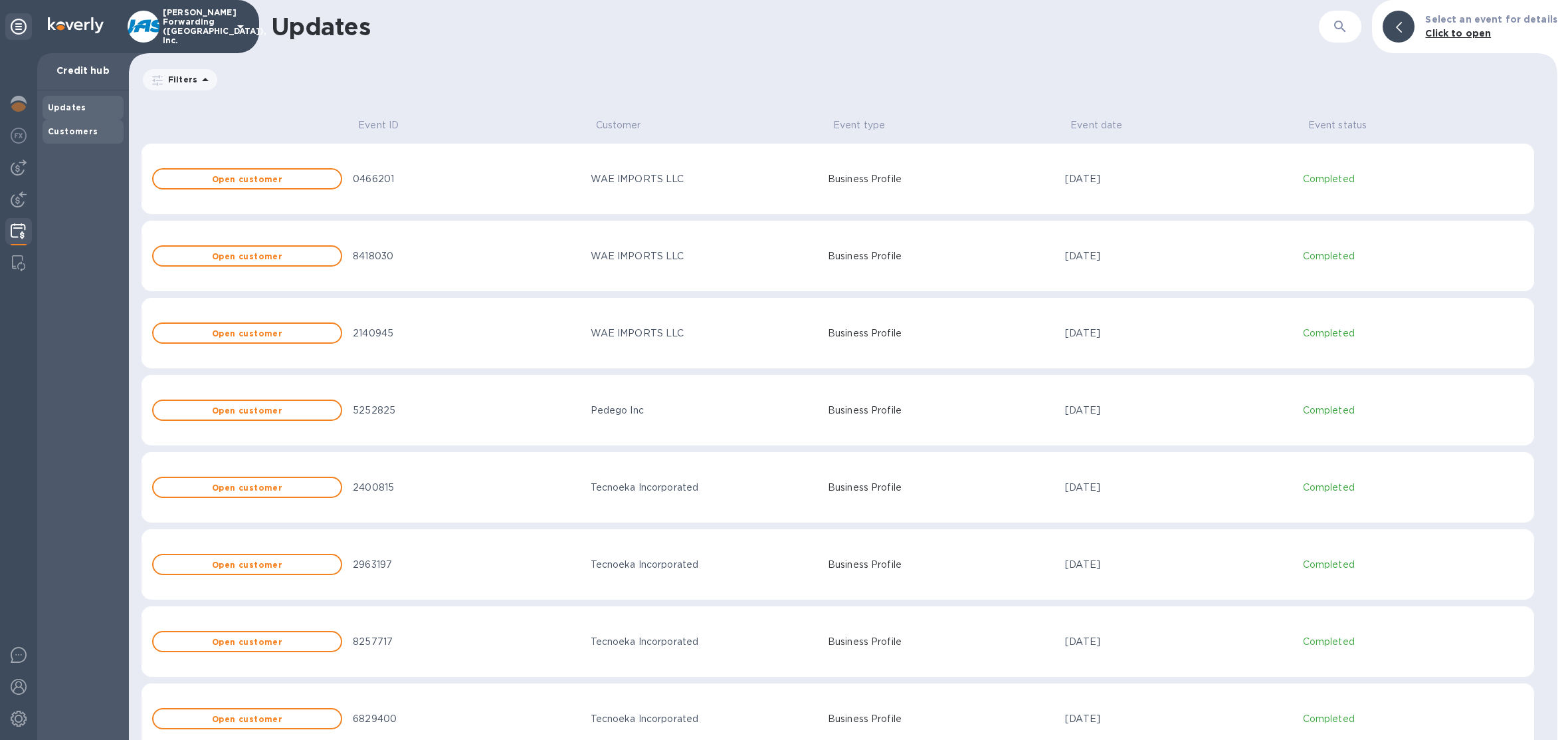
click at [79, 129] on b "Customers" at bounding box center [73, 131] width 50 height 10
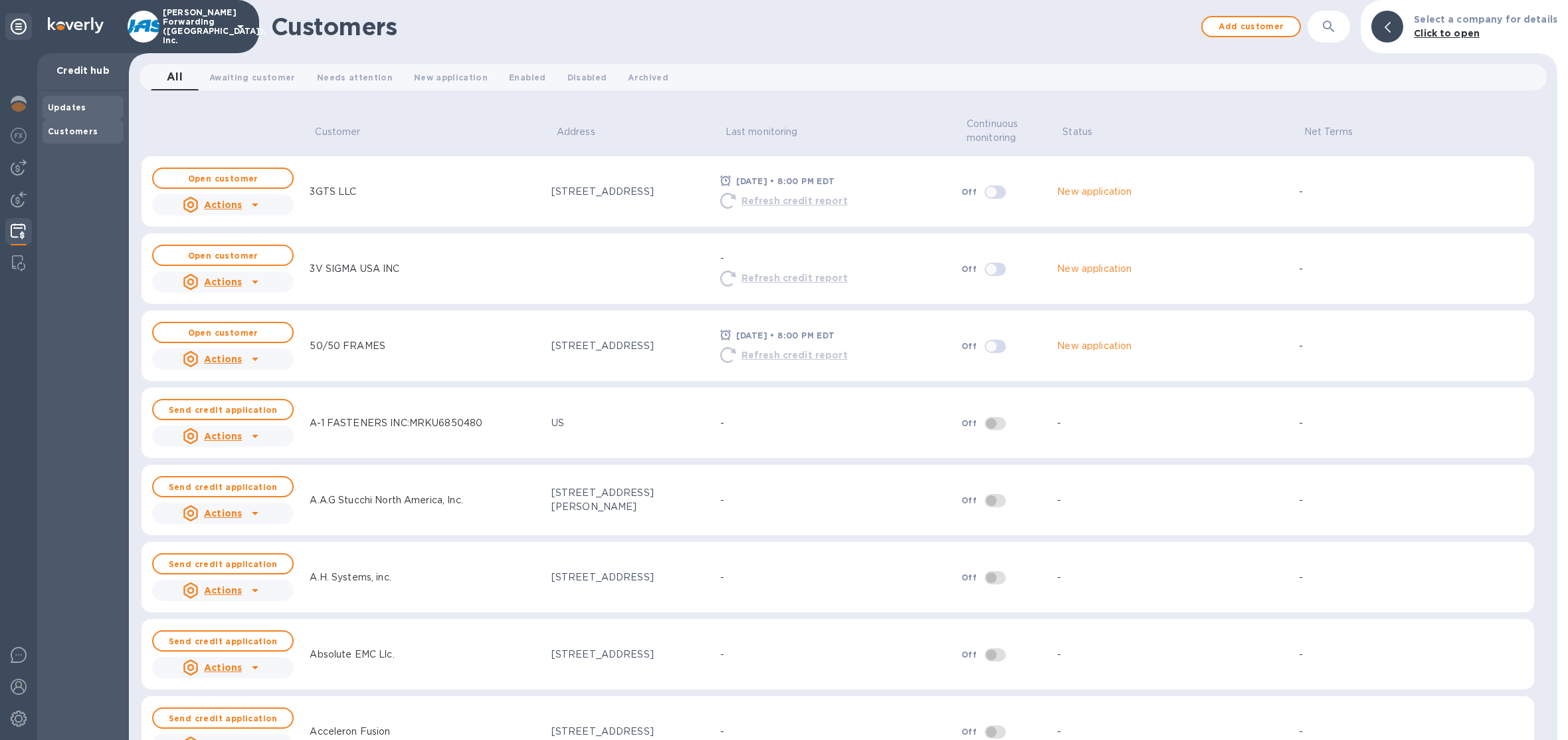
click at [71, 112] on b "Updates" at bounding box center [67, 106] width 38 height 10
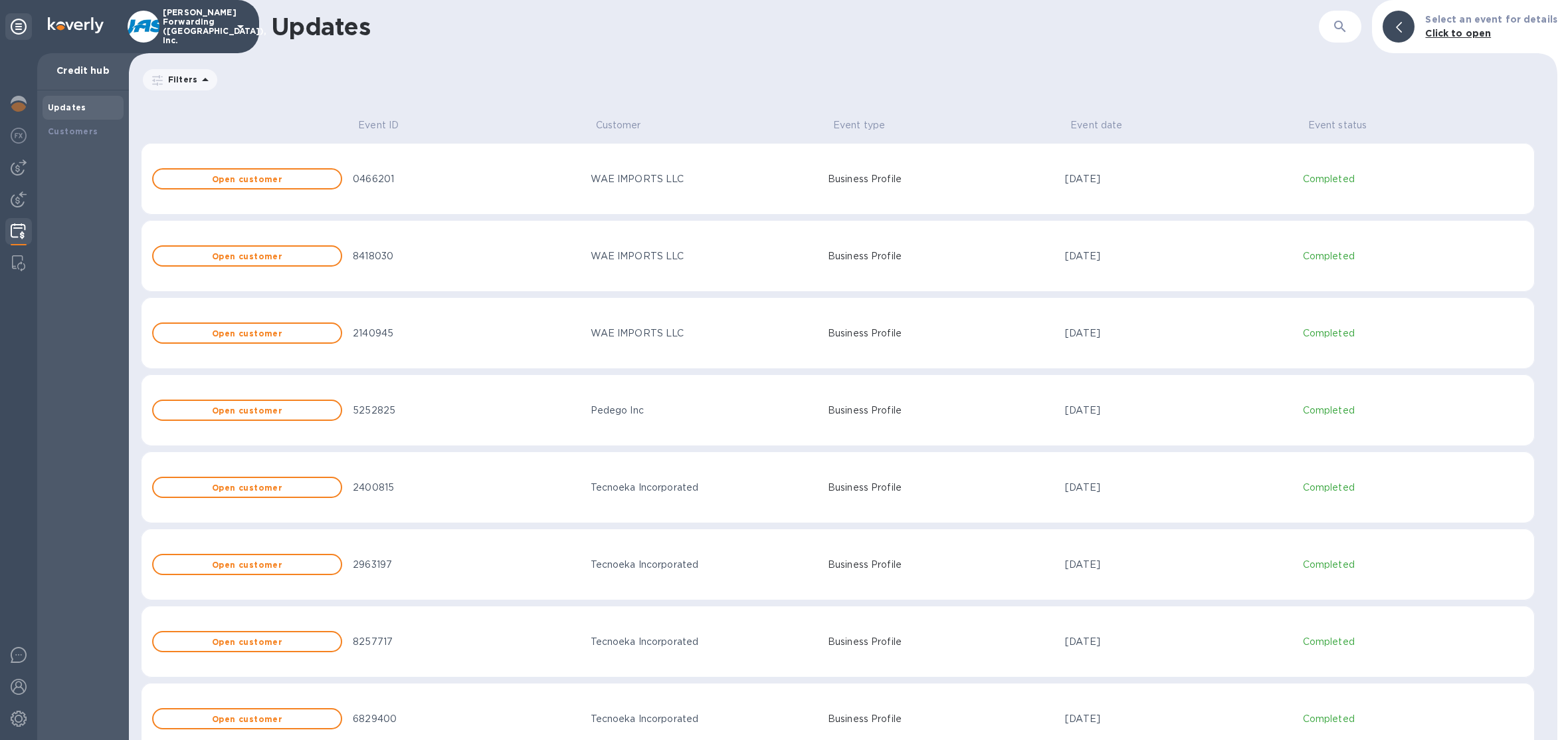
click at [483, 186] on td "0466201" at bounding box center [466, 178] width 238 height 72
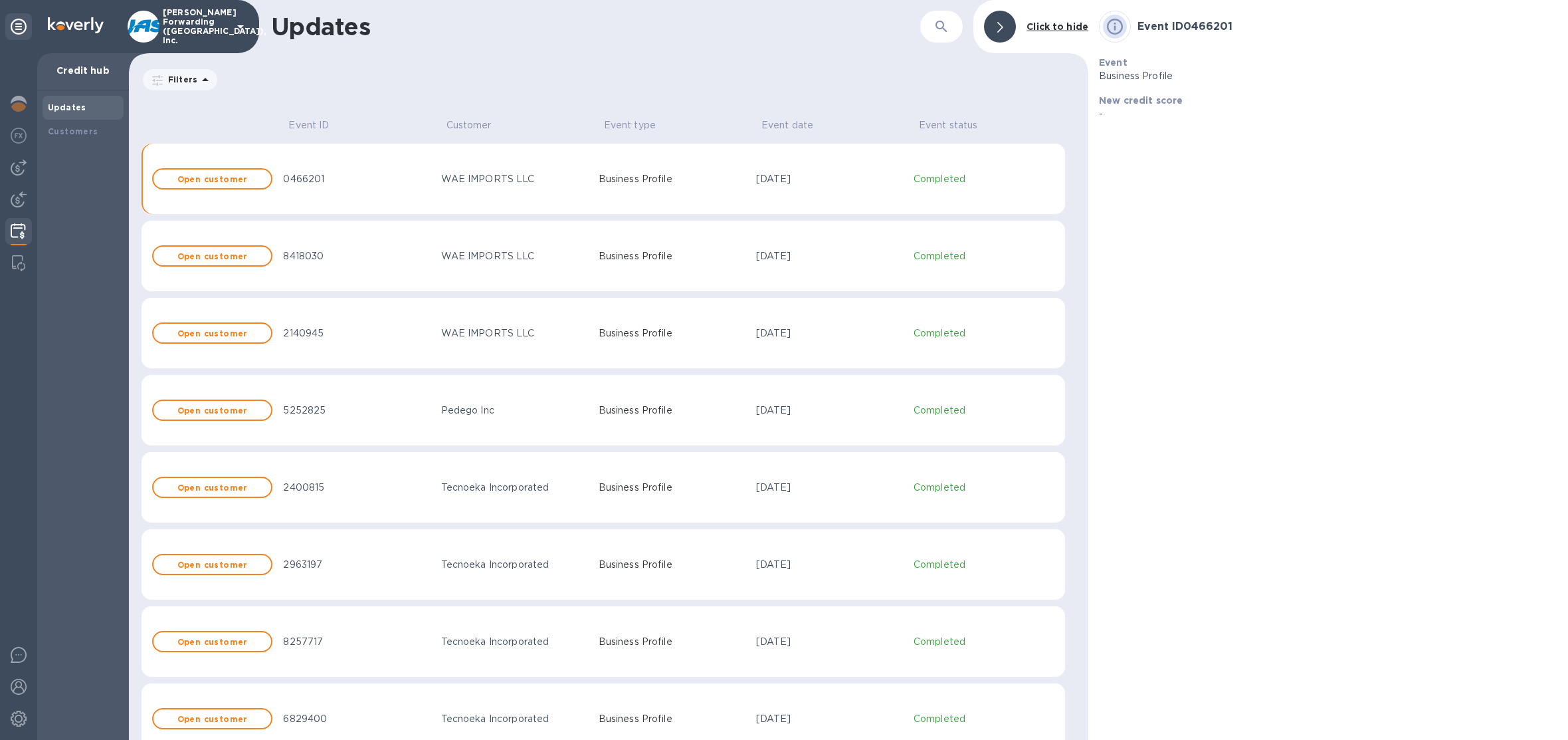
click at [630, 184] on p "Business Profile" at bounding box center [672, 178] width 147 height 14
click at [237, 177] on b "Open customer" at bounding box center [212, 178] width 70 height 10
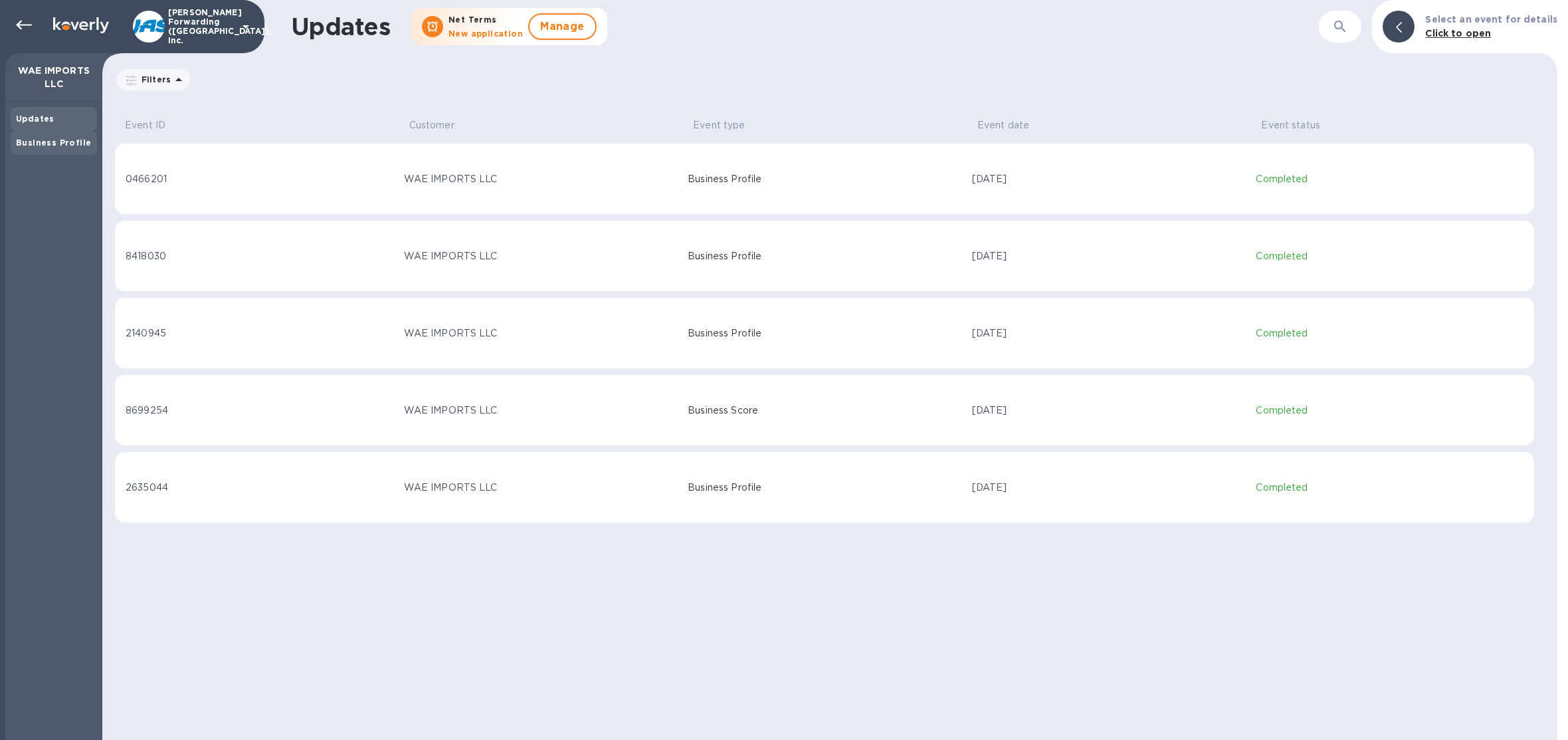
click at [57, 147] on div "Business Profile" at bounding box center [54, 143] width 76 height 14
